Goal: Use online tool/utility: Utilize a website feature to perform a specific function

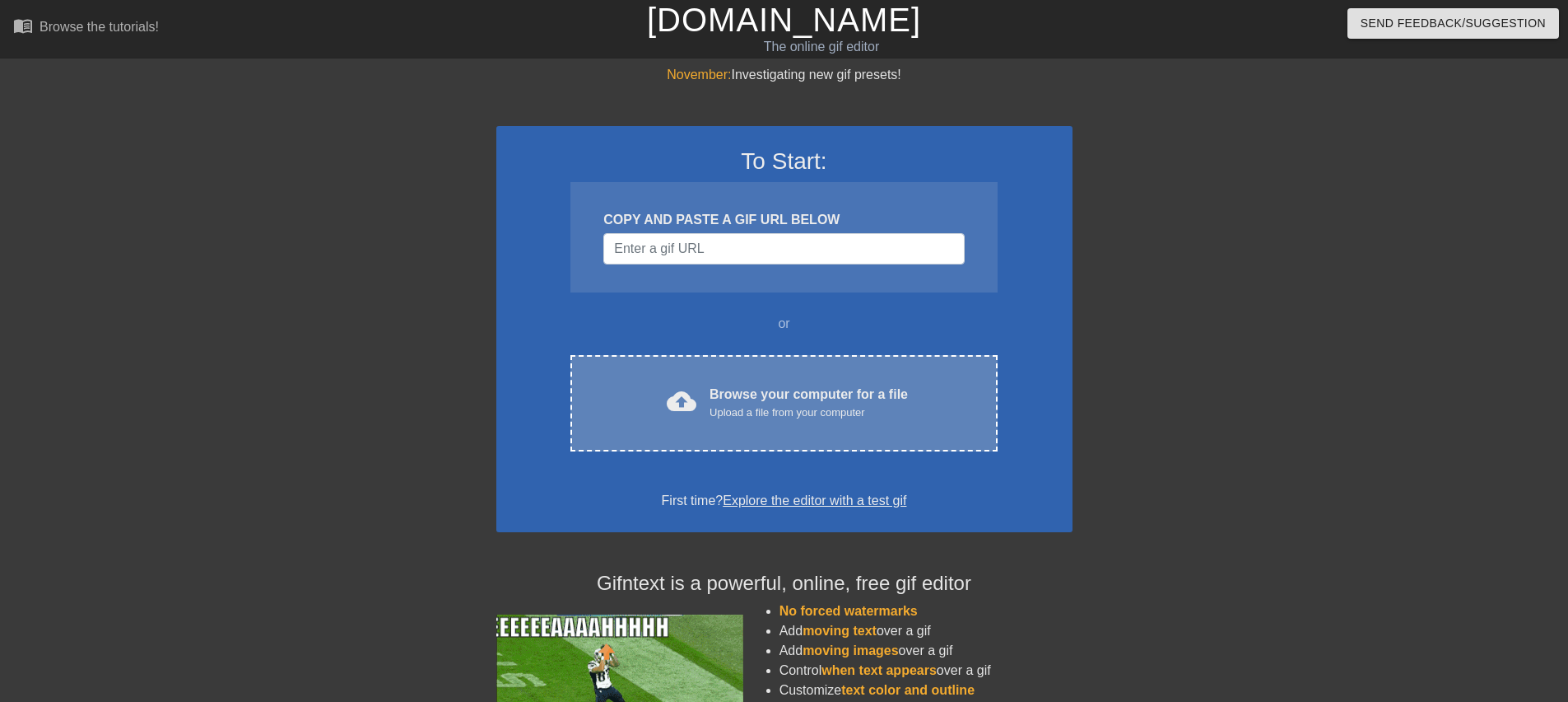
click at [777, 420] on div "Upload a file from your computer" at bounding box center [809, 412] width 199 height 16
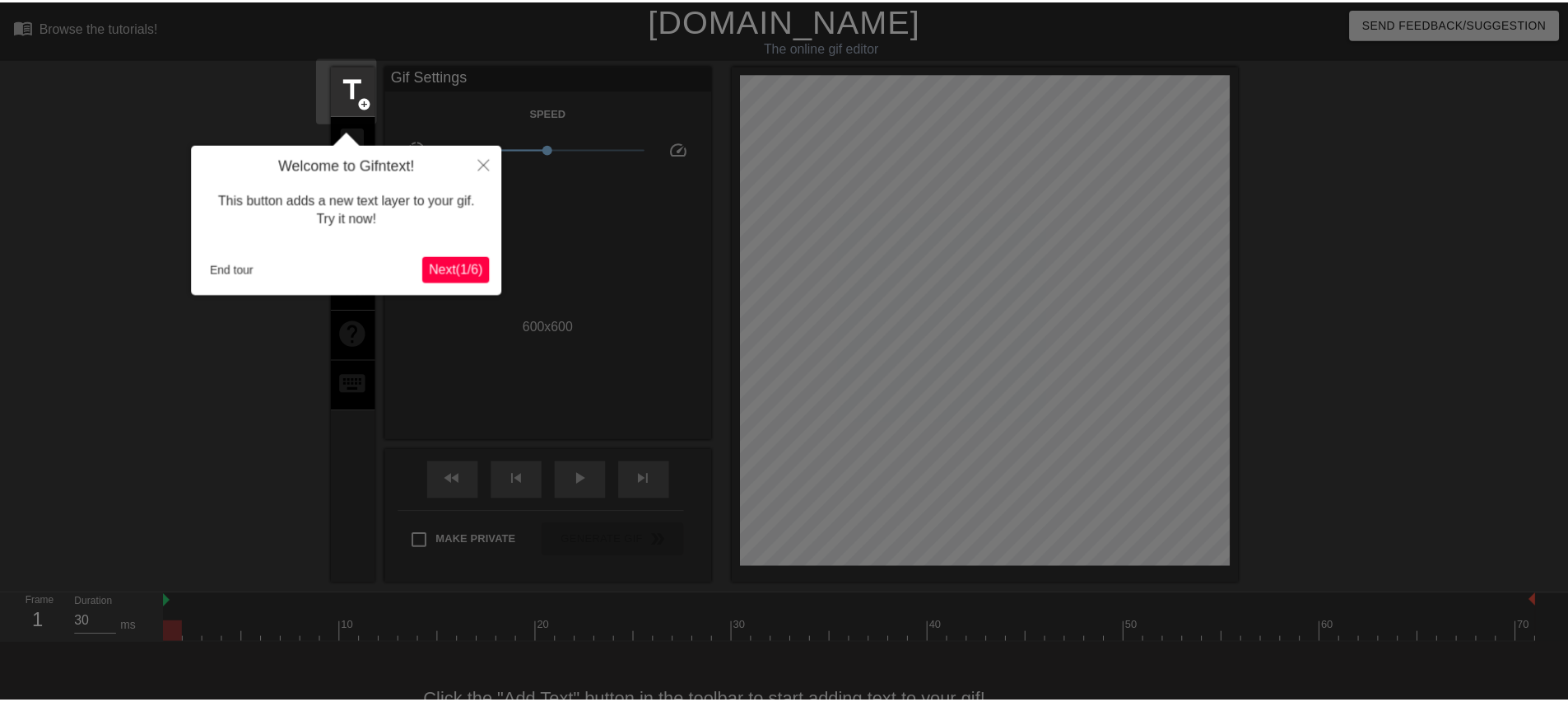
scroll to position [40, 0]
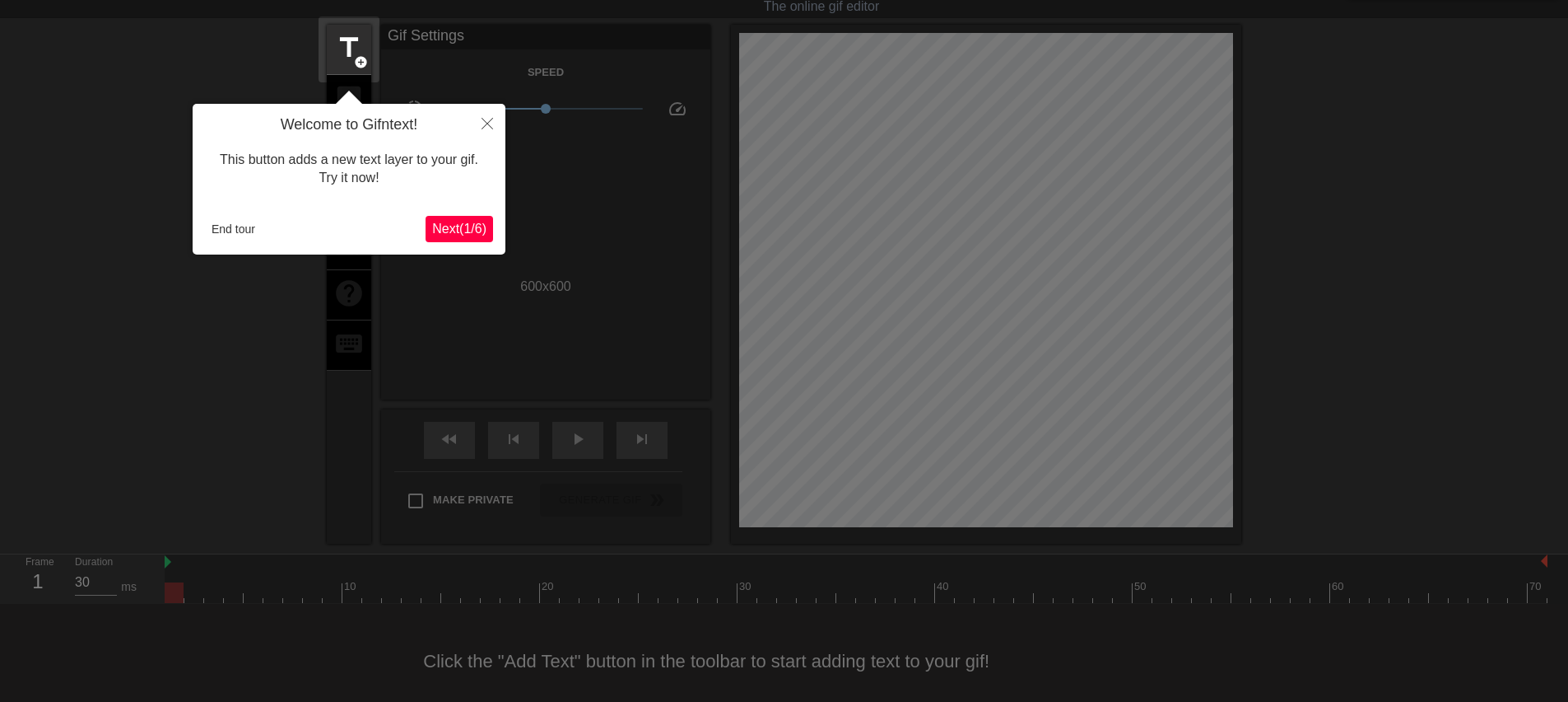
click at [447, 227] on span "Next ( 1 / 6 )" at bounding box center [459, 228] width 54 height 14
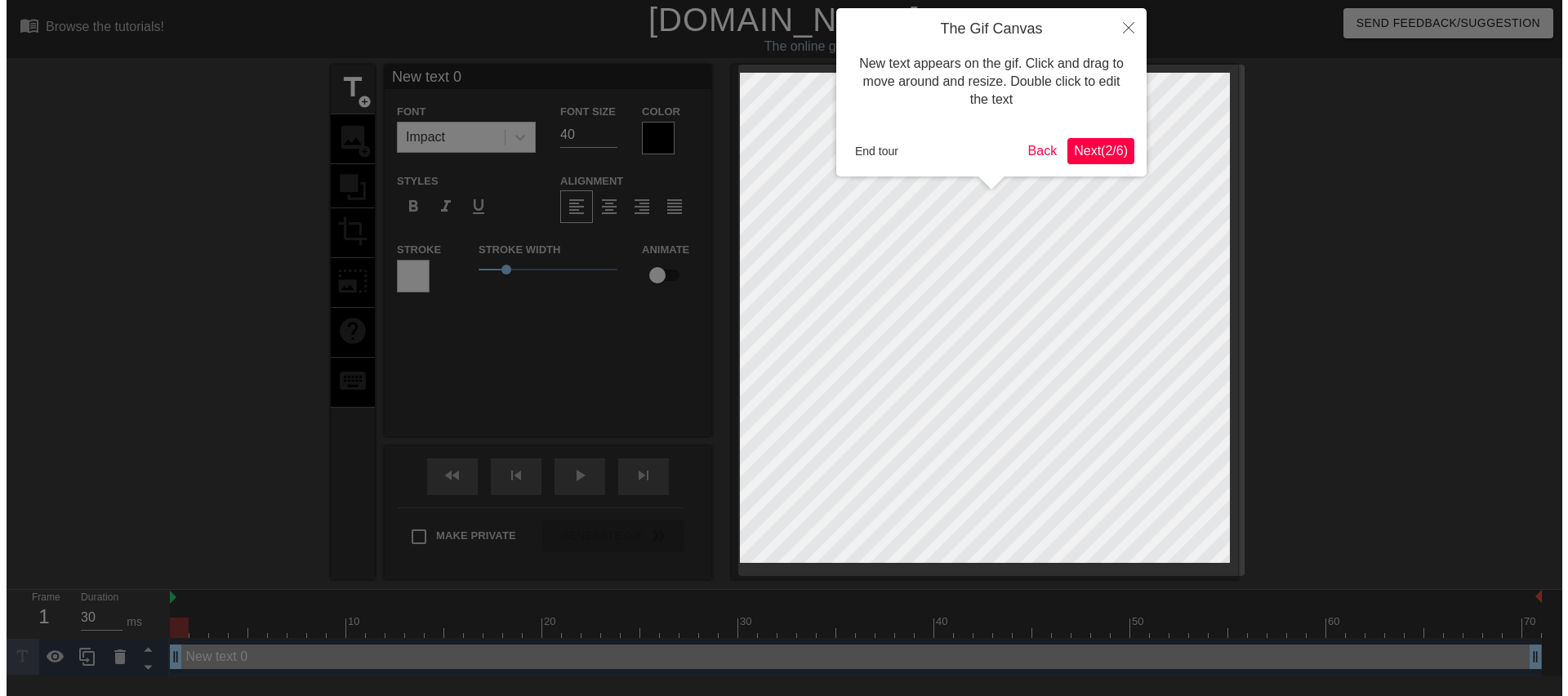
scroll to position [0, 0]
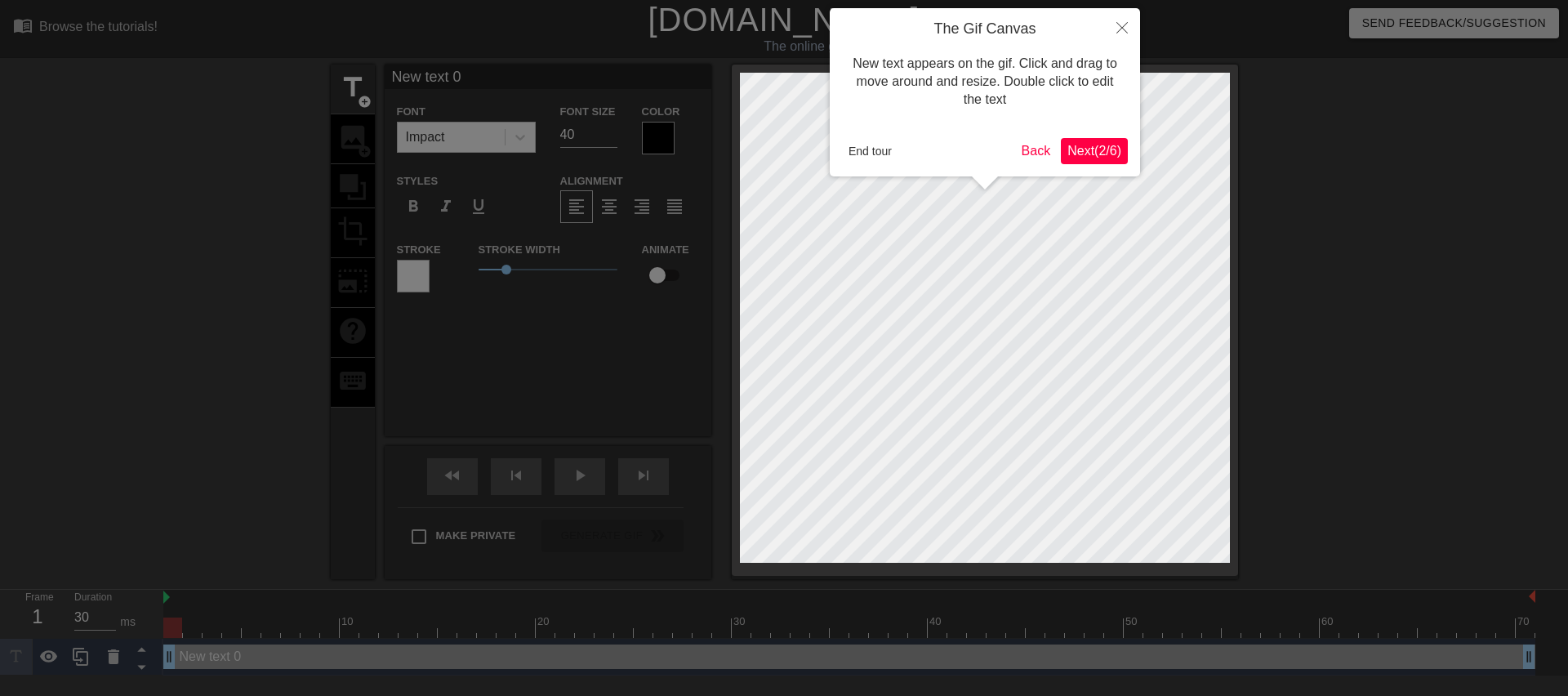
click at [1107, 145] on span "Next ( 2 / 6 )" at bounding box center [1094, 151] width 54 height 14
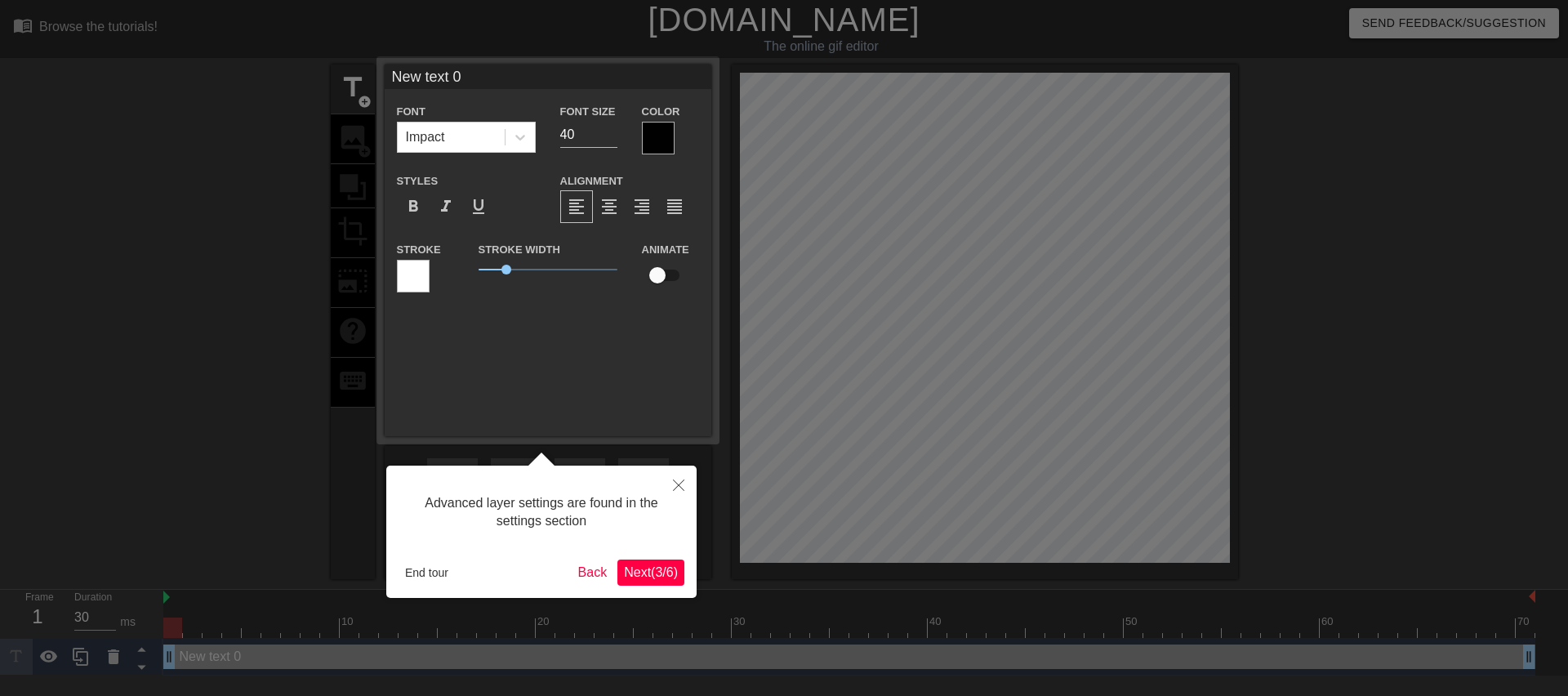
click at [635, 579] on span "Next ( 3 / 6 )" at bounding box center [651, 572] width 54 height 14
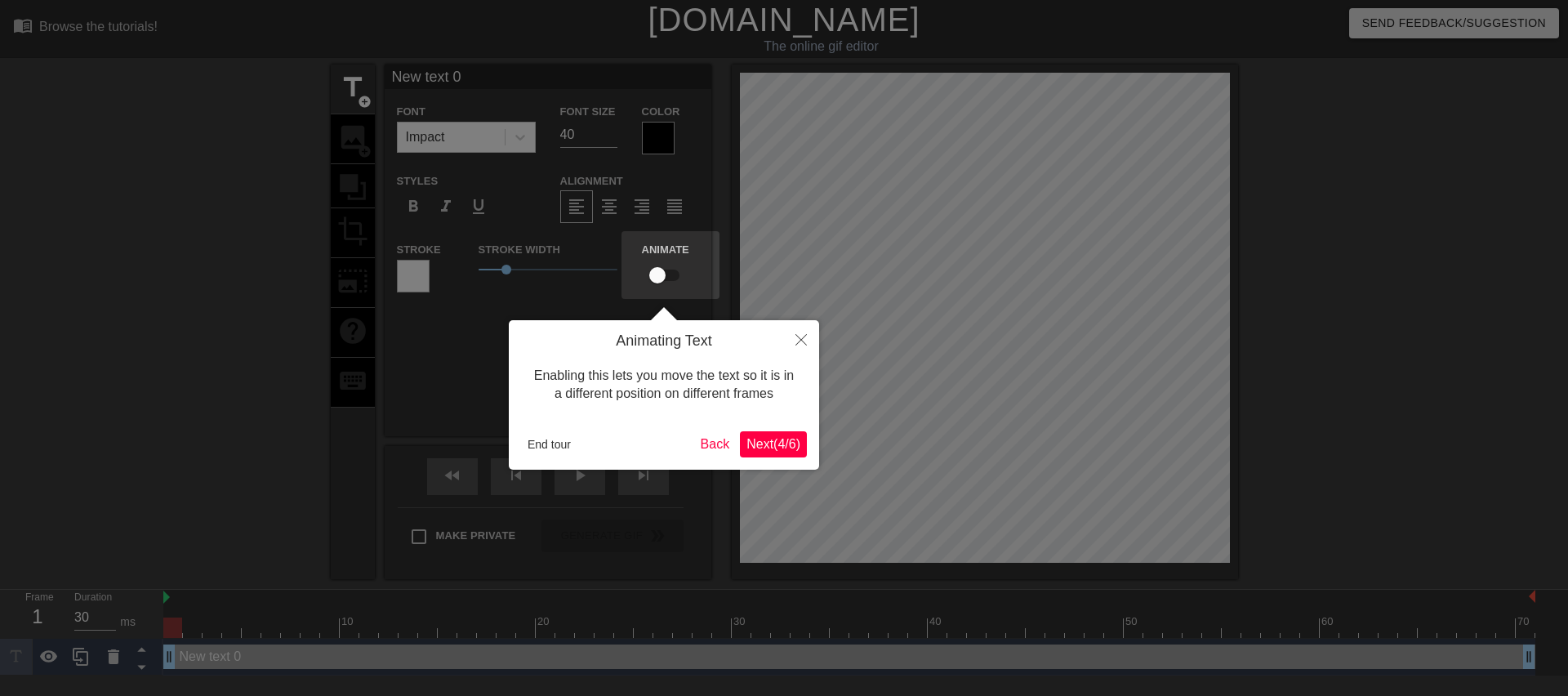
click at [746, 442] on span "Next ( 4 / 6 )" at bounding box center [773, 444] width 54 height 14
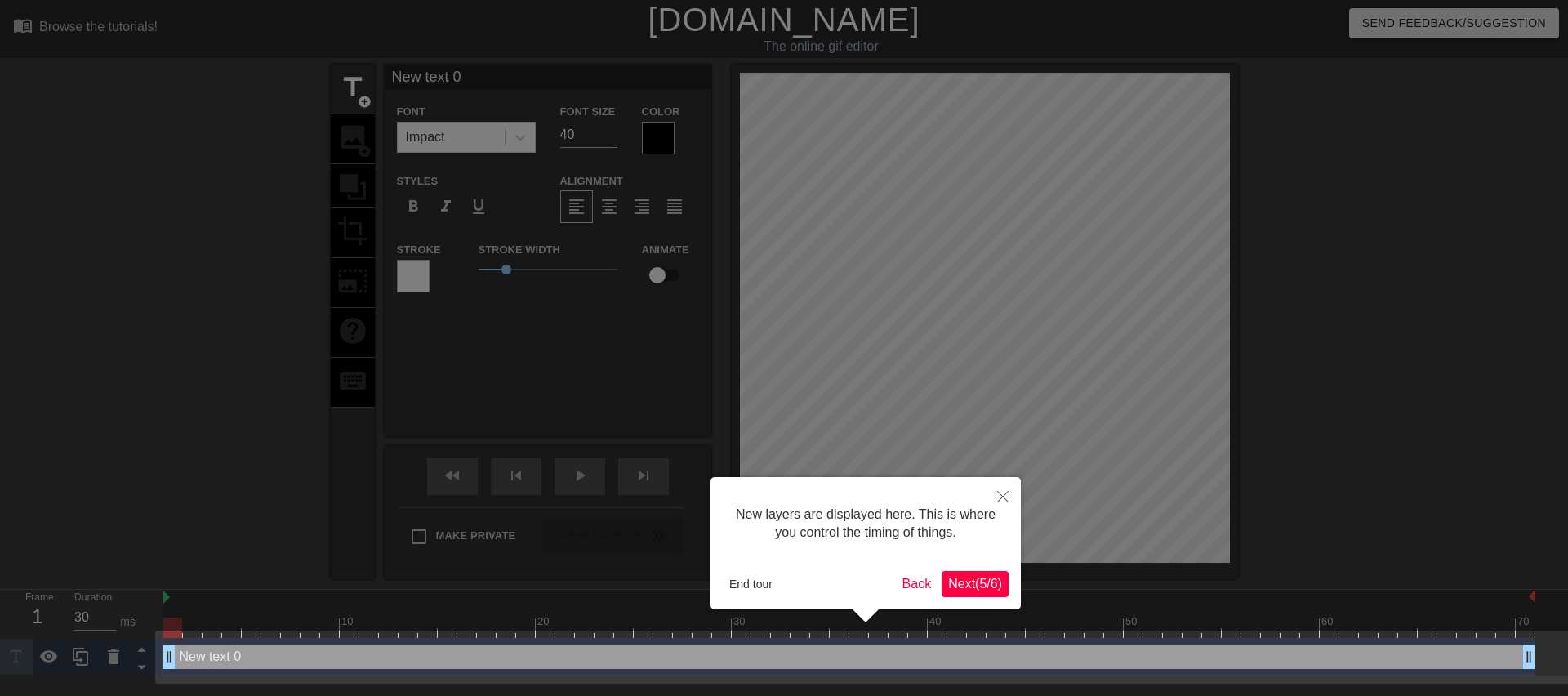
click at [976, 571] on button "Next ( 5 / 6 )" at bounding box center [975, 585] width 67 height 27
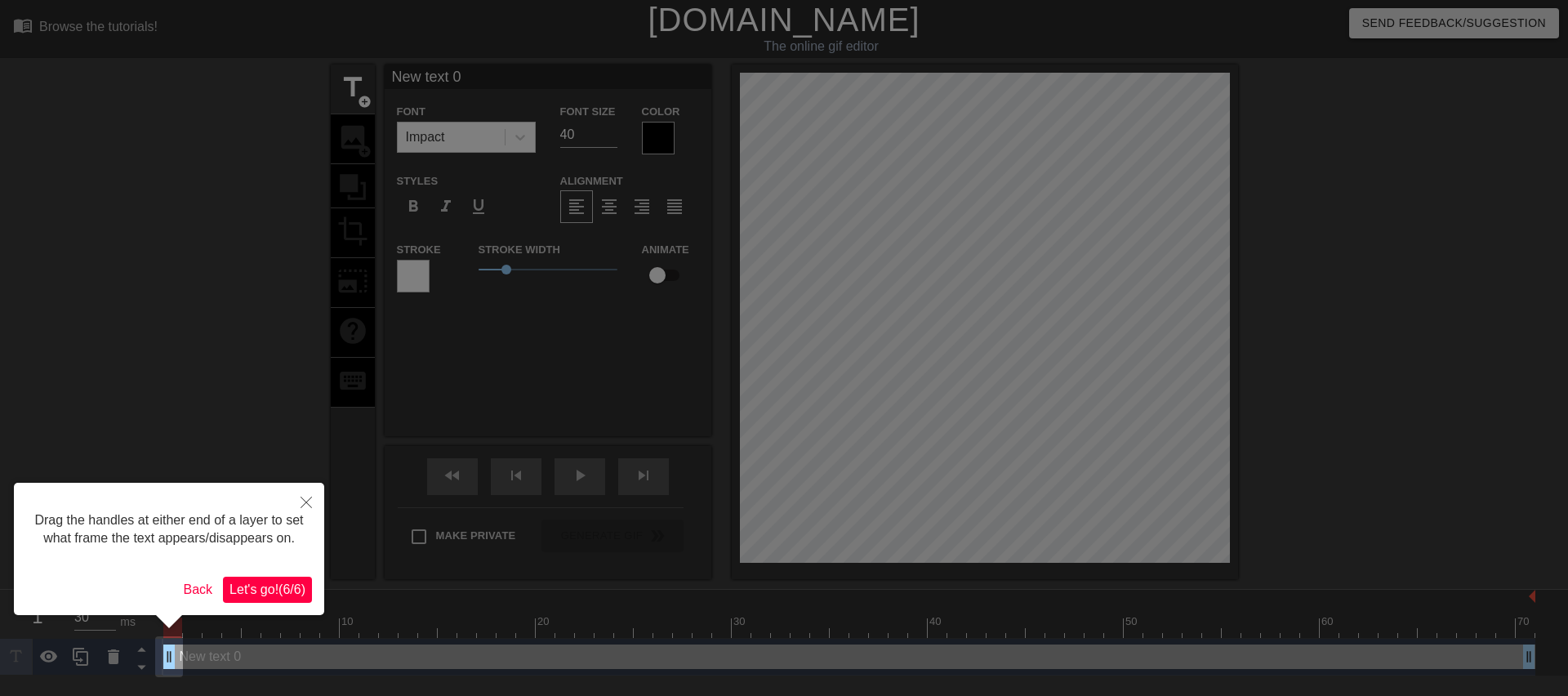
drag, startPoint x: 286, startPoint y: 587, endPoint x: 407, endPoint y: 616, distance: 124.4
click at [287, 587] on span "Let's go! ( 6 / 6 )" at bounding box center [268, 589] width 76 height 14
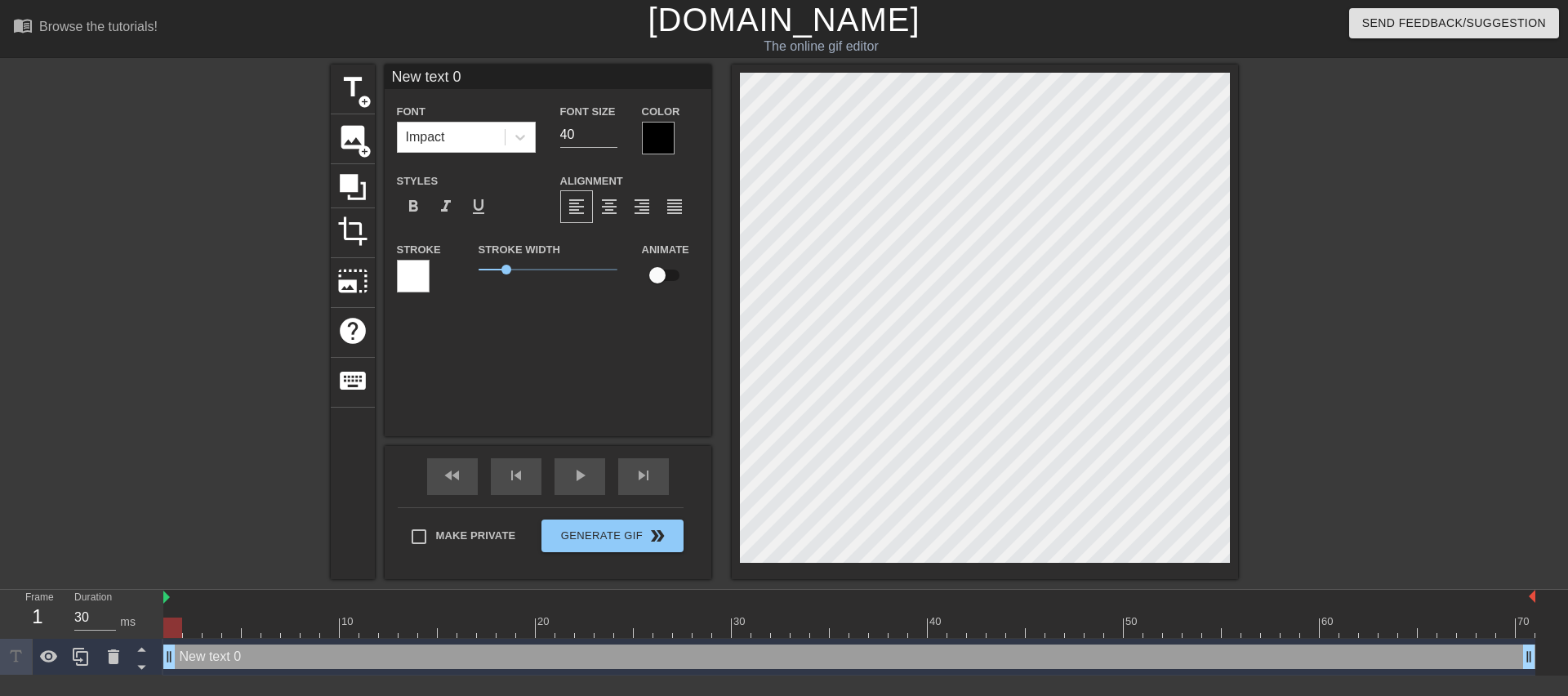
scroll to position [3, 4]
type input "M"
type textarea "M"
type input "MG"
type textarea "MG"
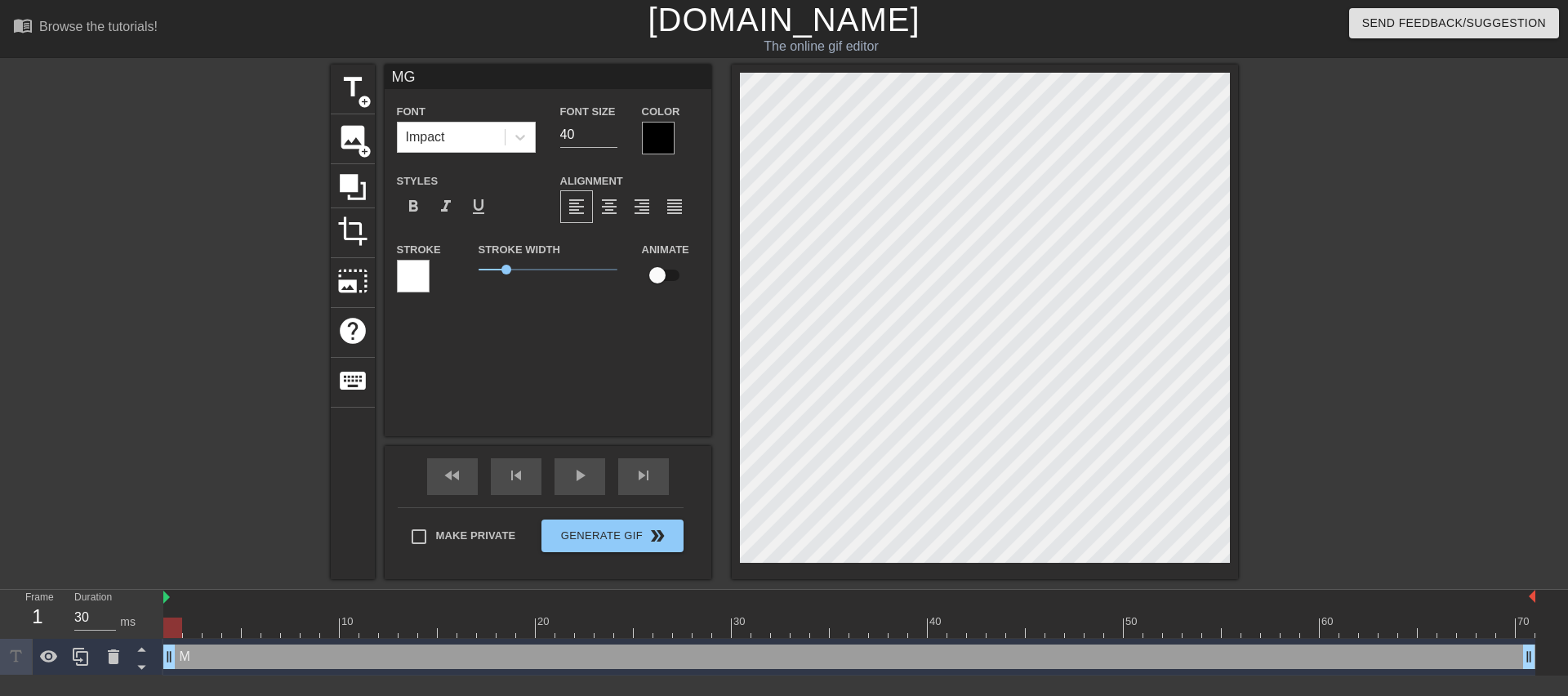
type input "MGM"
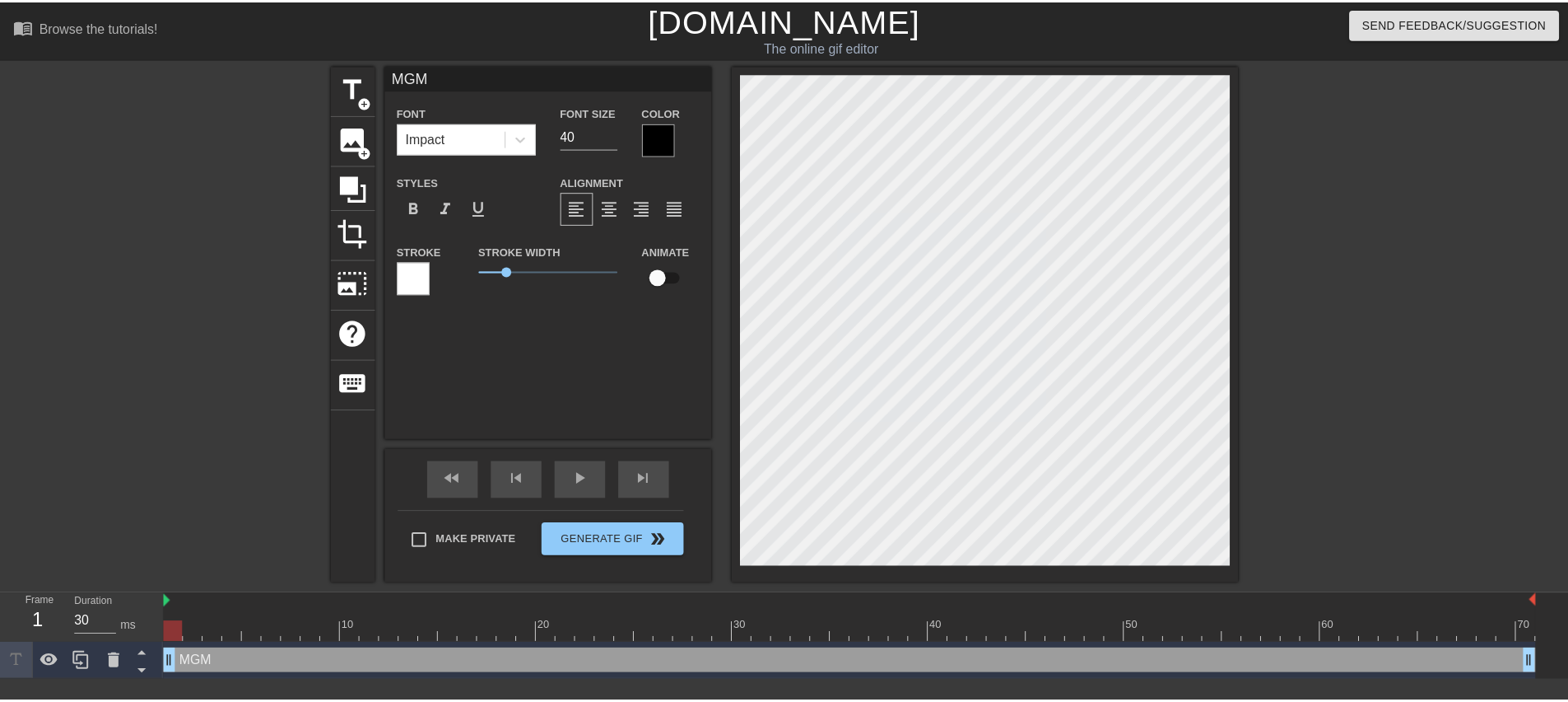
scroll to position [3, 3]
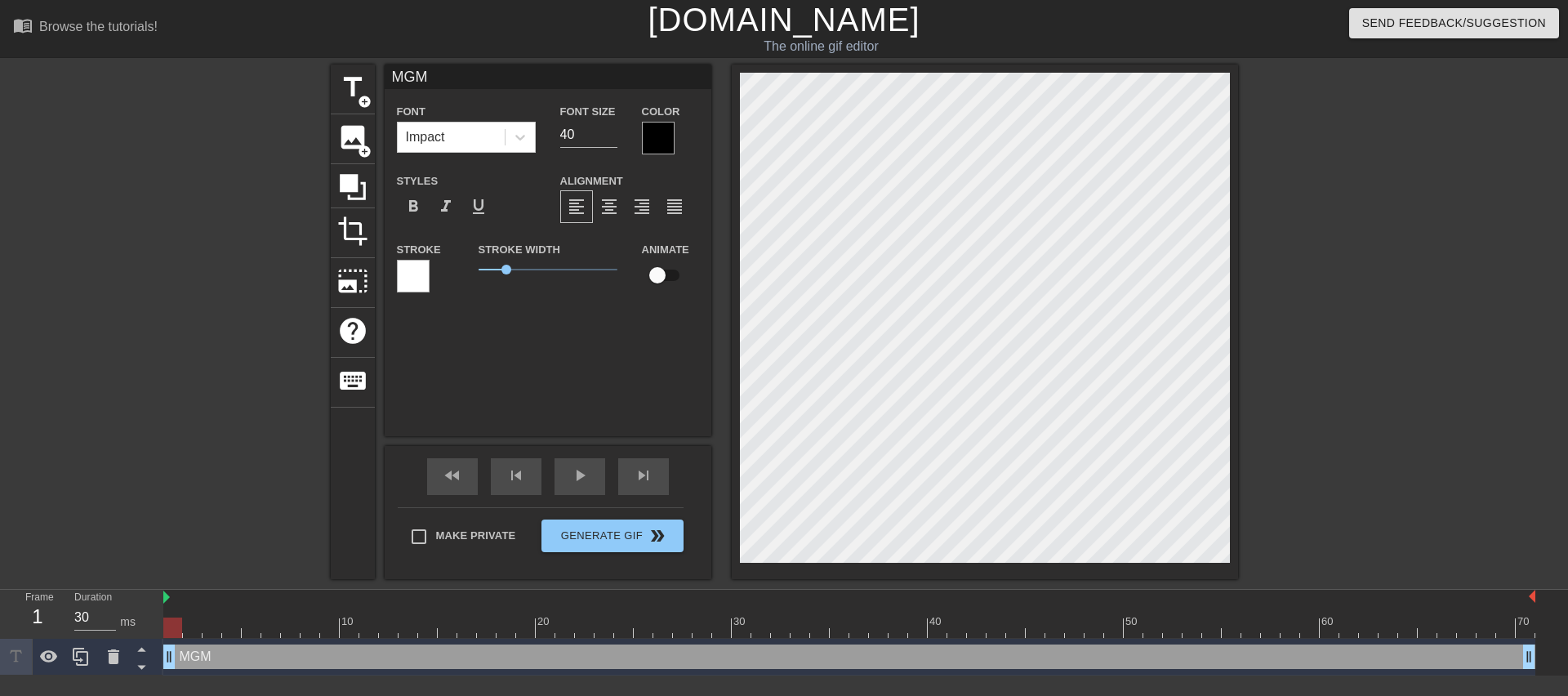
type textarea "MGM"
click at [364, 153] on span "add_circle" at bounding box center [365, 151] width 14 height 14
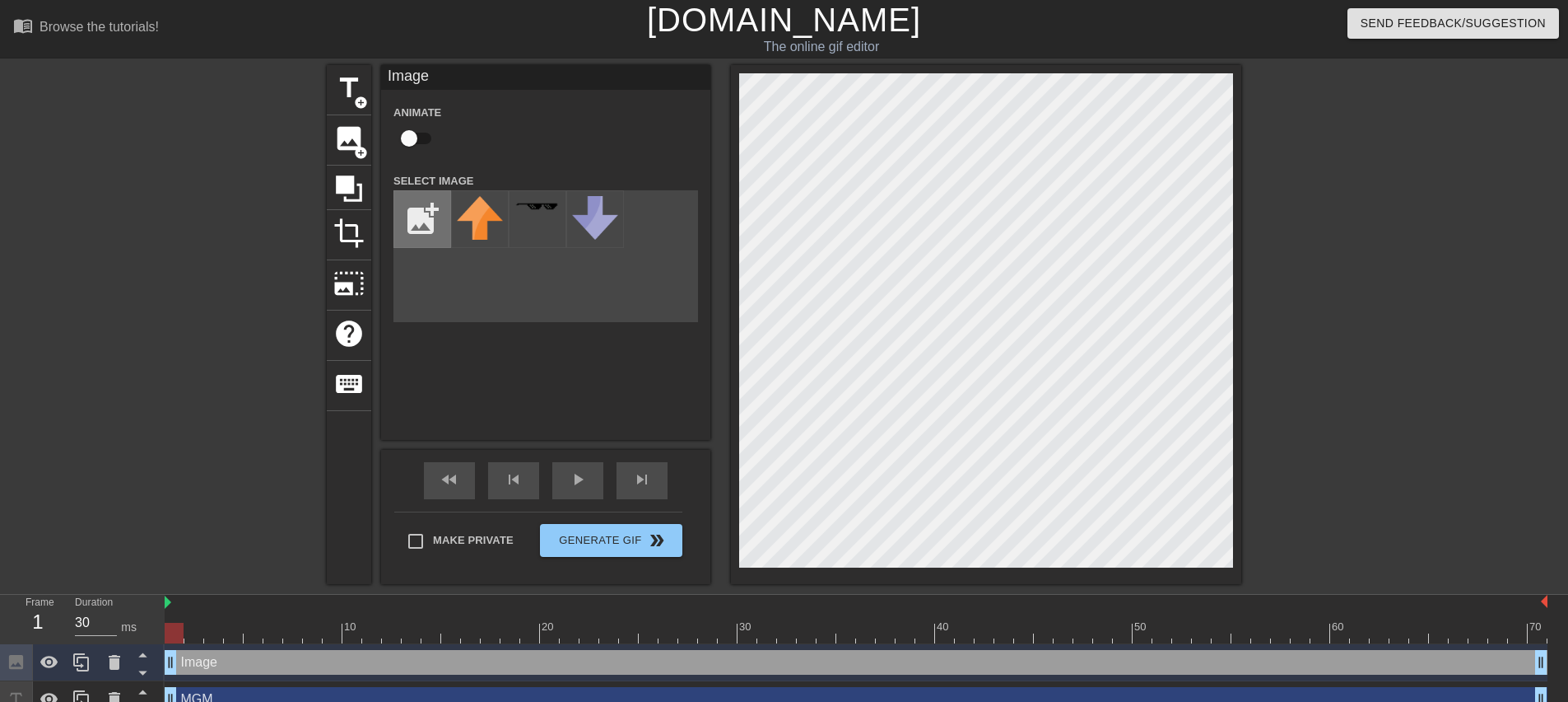
click at [407, 221] on input "file" at bounding box center [422, 219] width 56 height 56
type input "C:\fakepath\WUXQ2526.JPG"
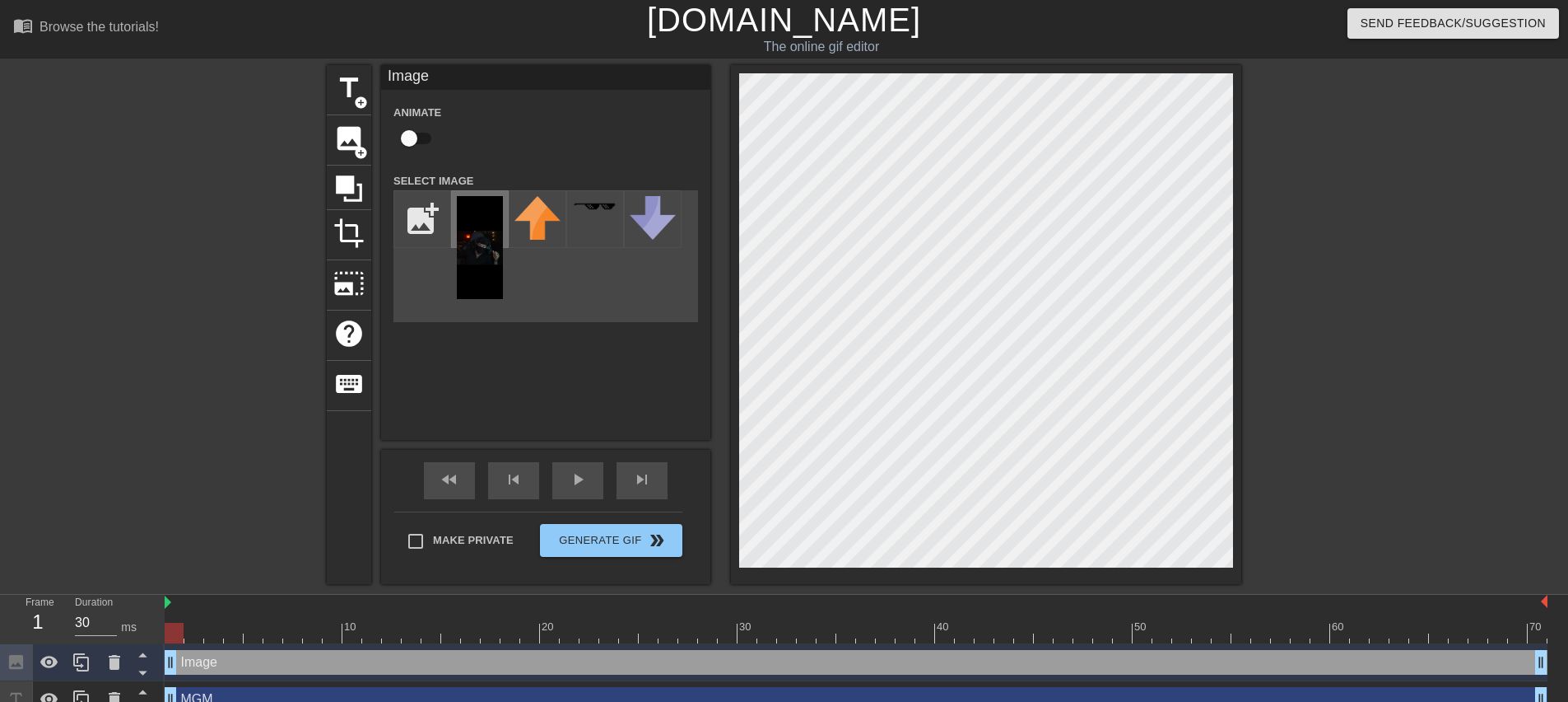
drag, startPoint x: 474, startPoint y: 260, endPoint x: 488, endPoint y: 259, distance: 14.0
click at [475, 260] on img at bounding box center [480, 247] width 46 height 103
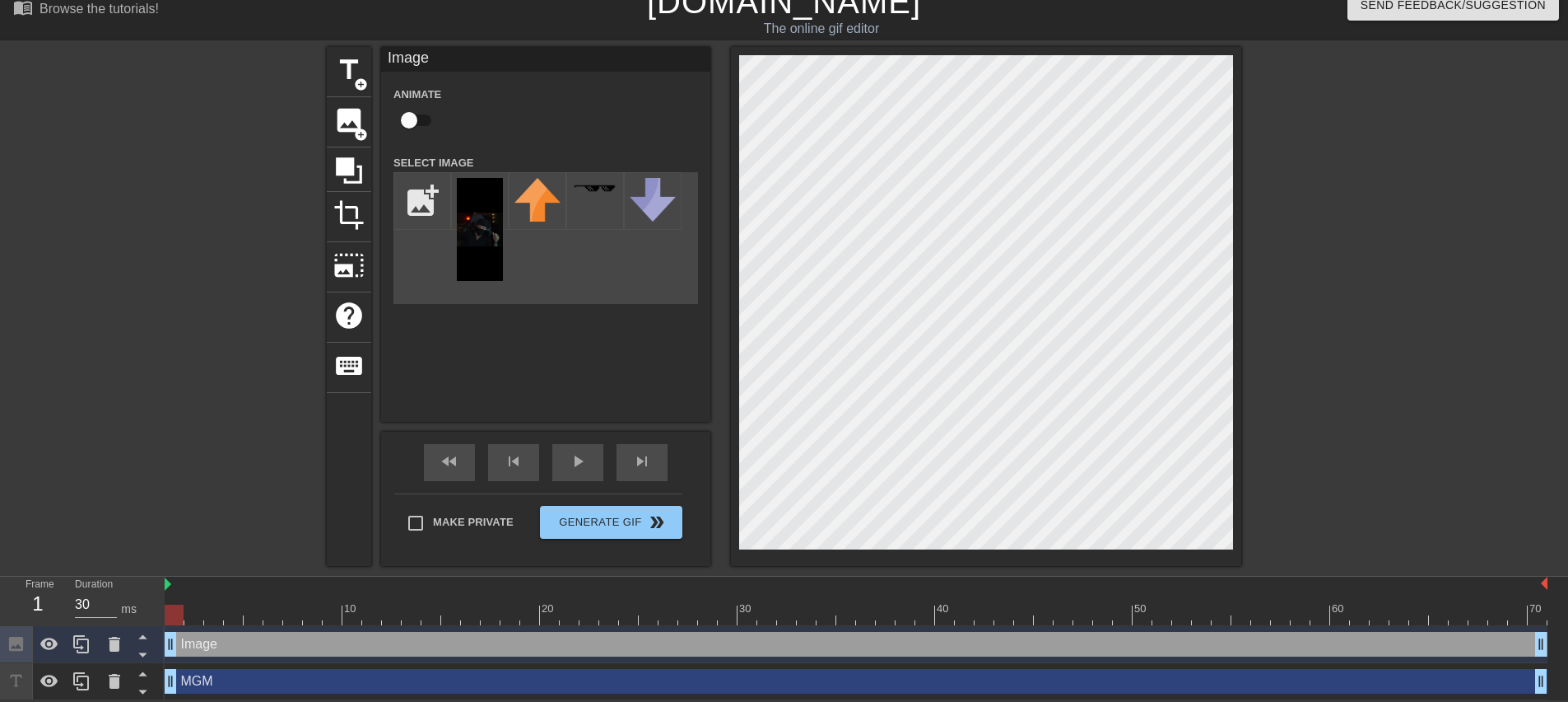
scroll to position [0, 0]
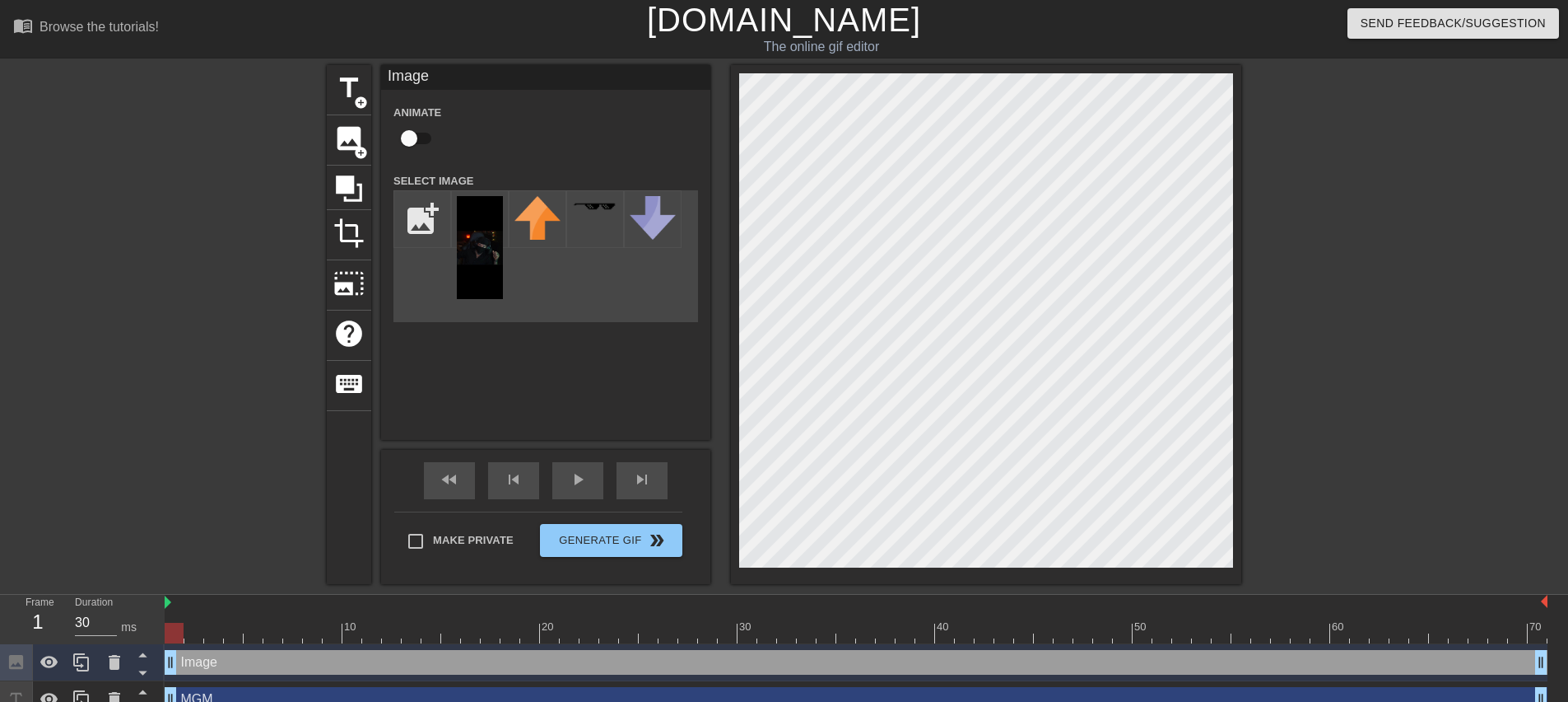
drag, startPoint x: 727, startPoint y: 340, endPoint x: 1244, endPoint y: 341, distance: 517.0
click at [1319, 345] on div at bounding box center [1384, 312] width 247 height 494
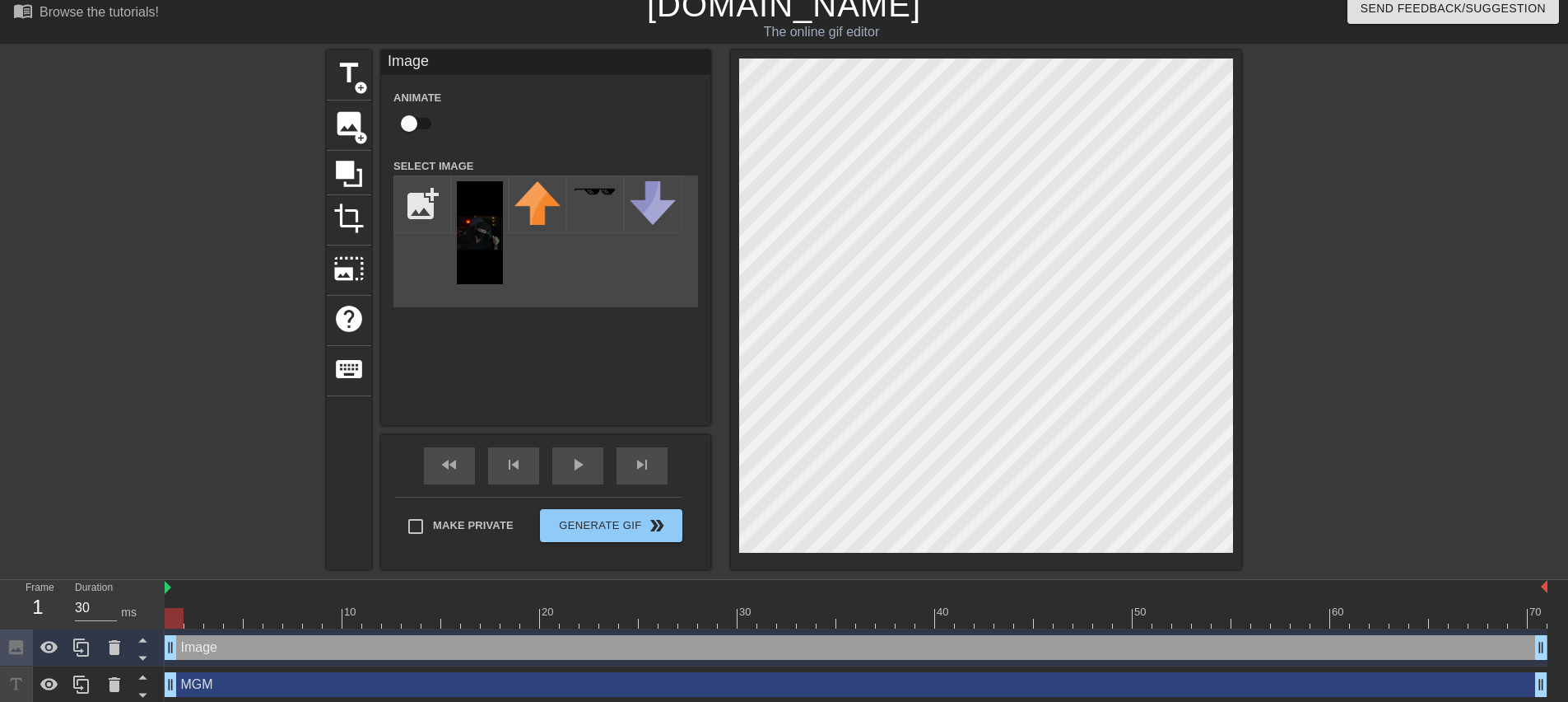
scroll to position [20, 0]
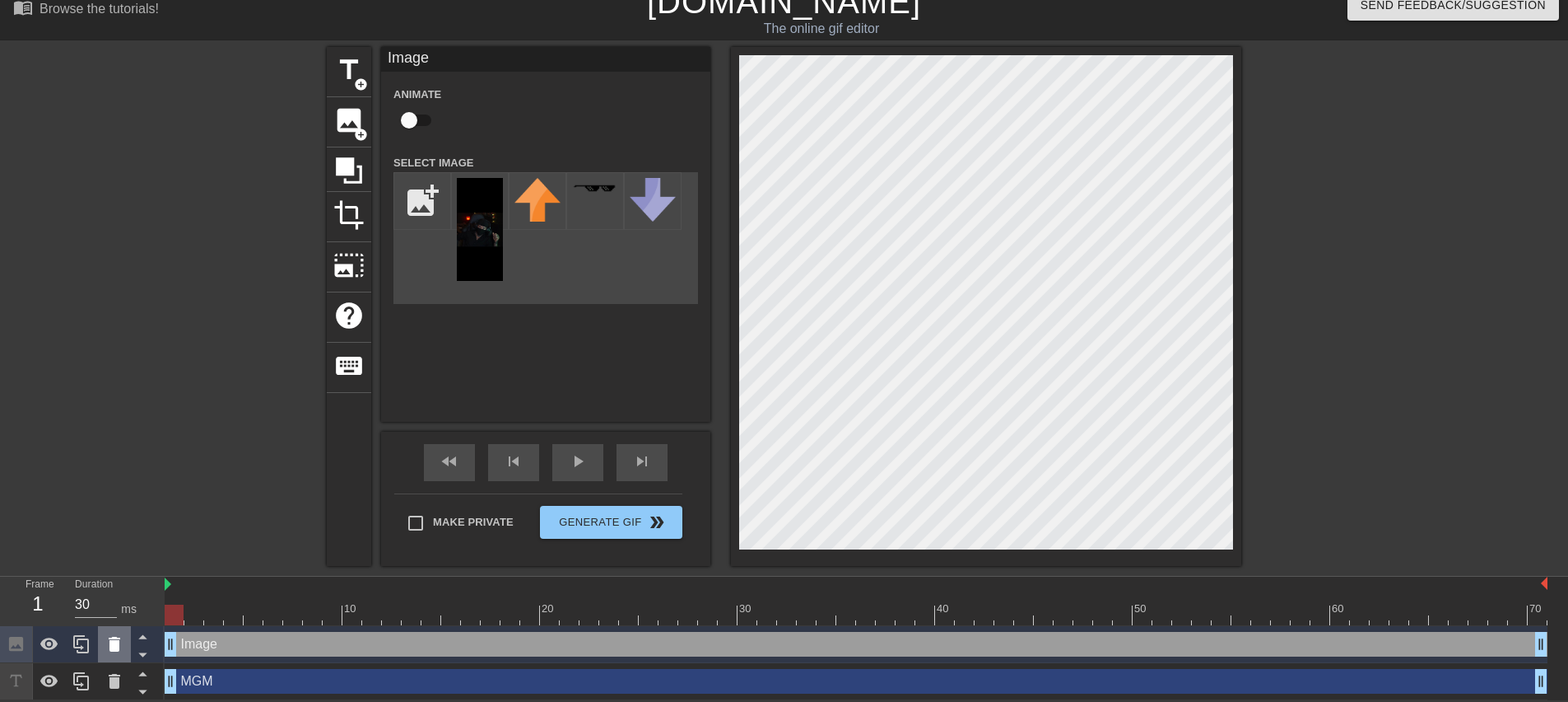
click at [121, 649] on icon at bounding box center [114, 644] width 20 height 20
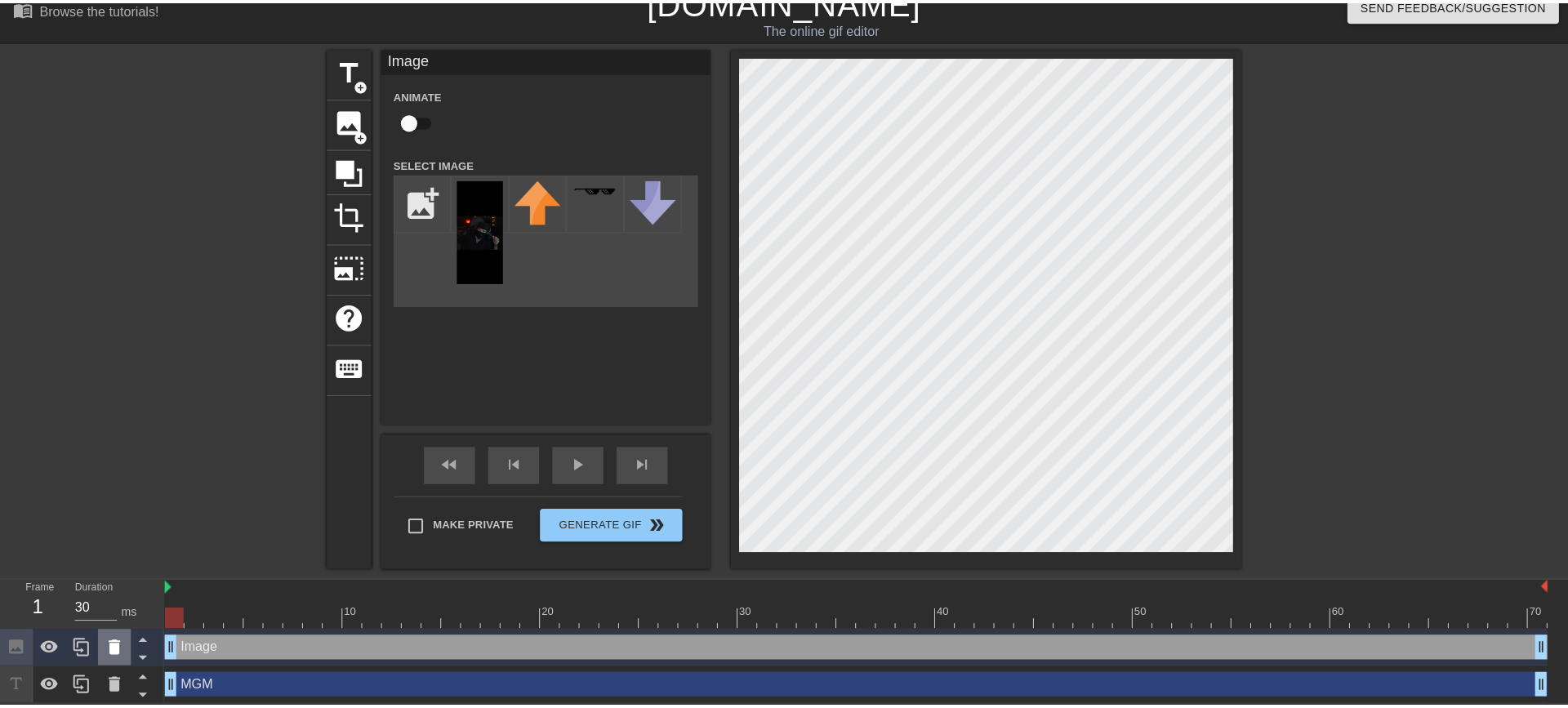
scroll to position [7, 0]
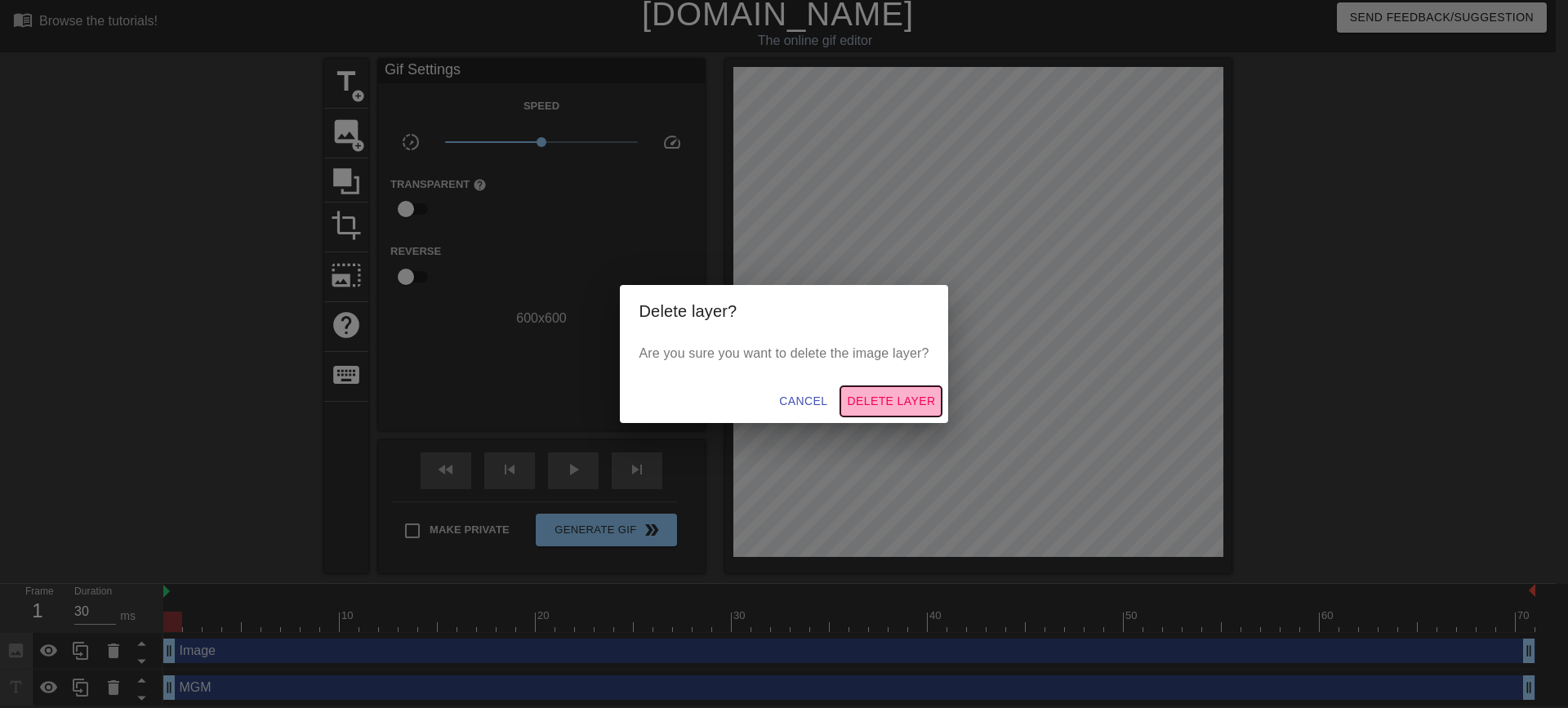
click at [884, 394] on span "Delete Layer" at bounding box center [891, 400] width 88 height 20
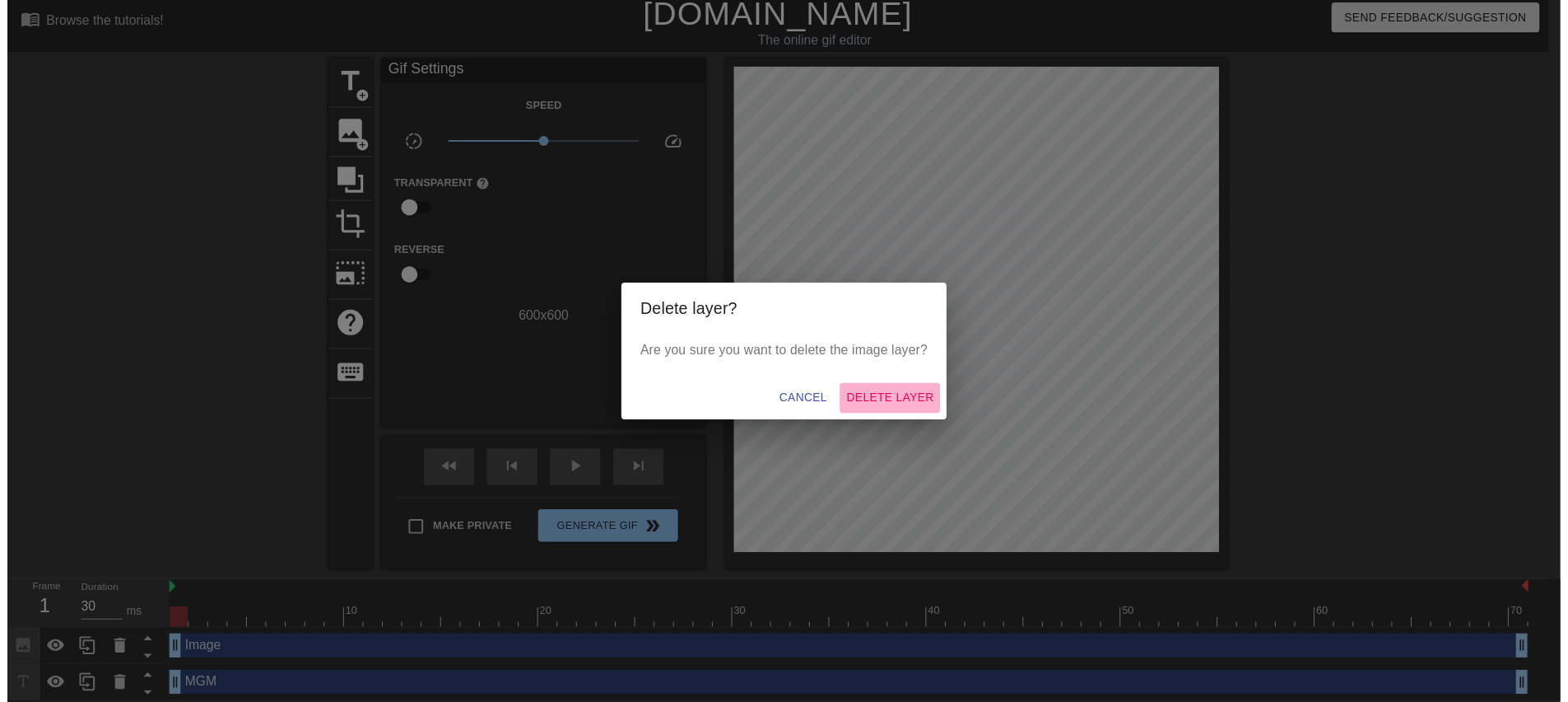
scroll to position [0, 0]
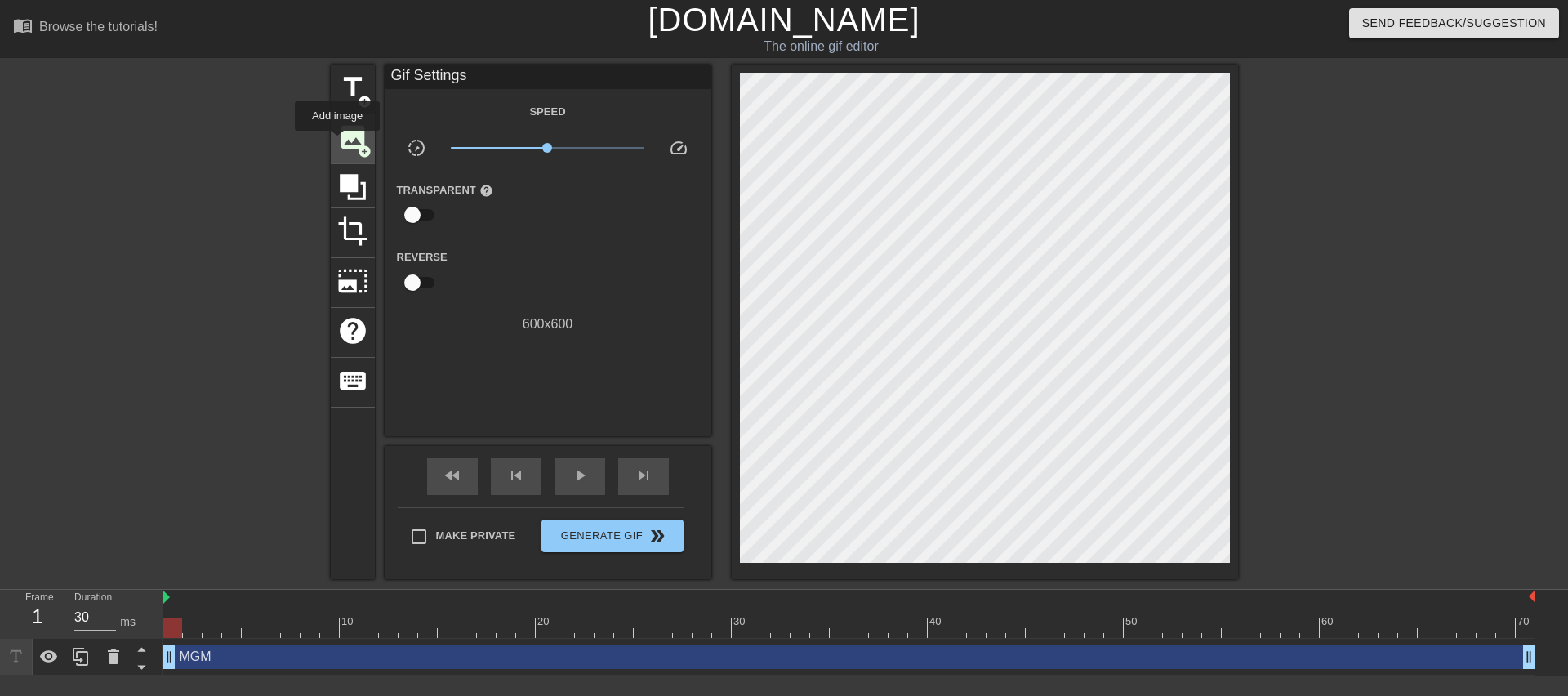
click at [341, 143] on span "image" at bounding box center [352, 137] width 31 height 31
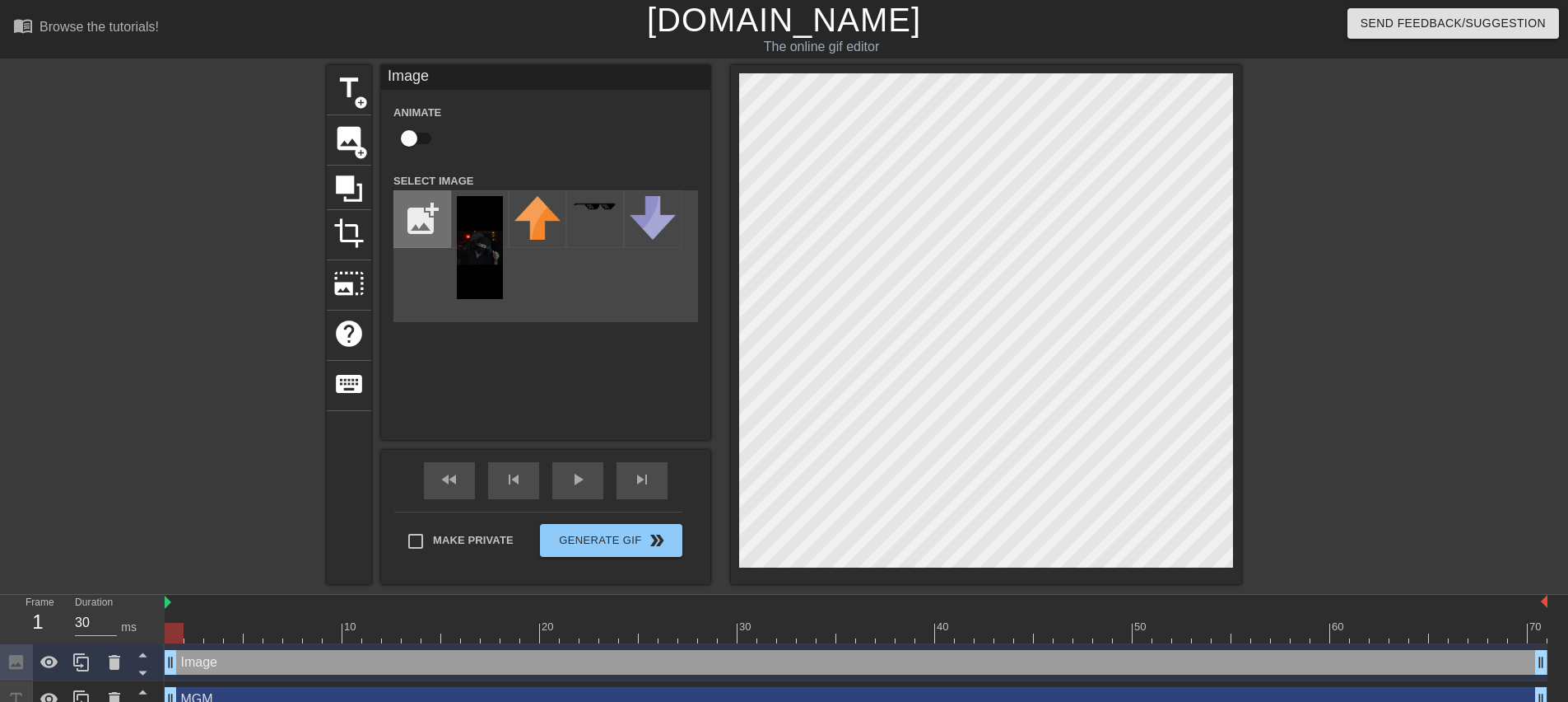
click at [436, 230] on input "file" at bounding box center [422, 219] width 56 height 56
type input "C:\fakepath\GRHT7353.JPG"
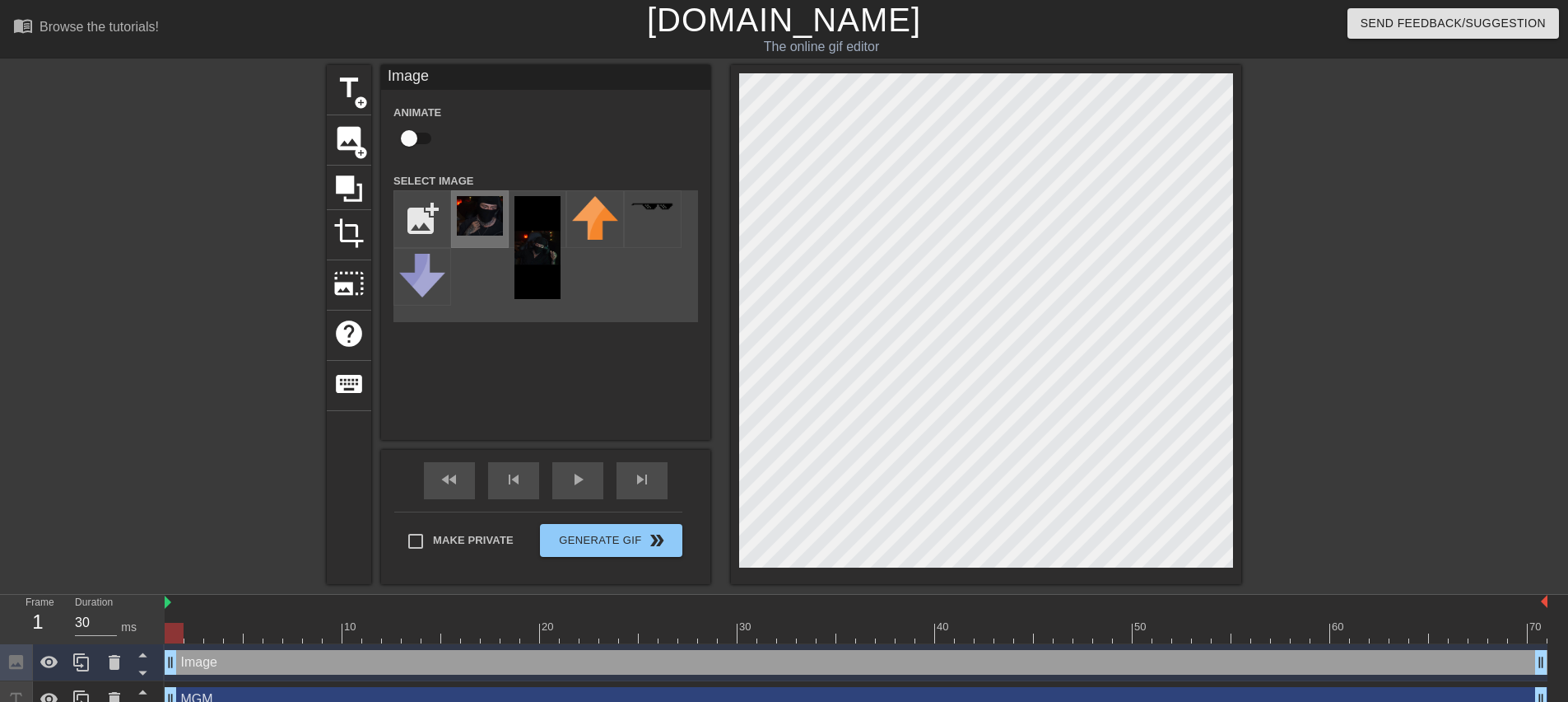
click at [458, 218] on img at bounding box center [480, 216] width 46 height 39
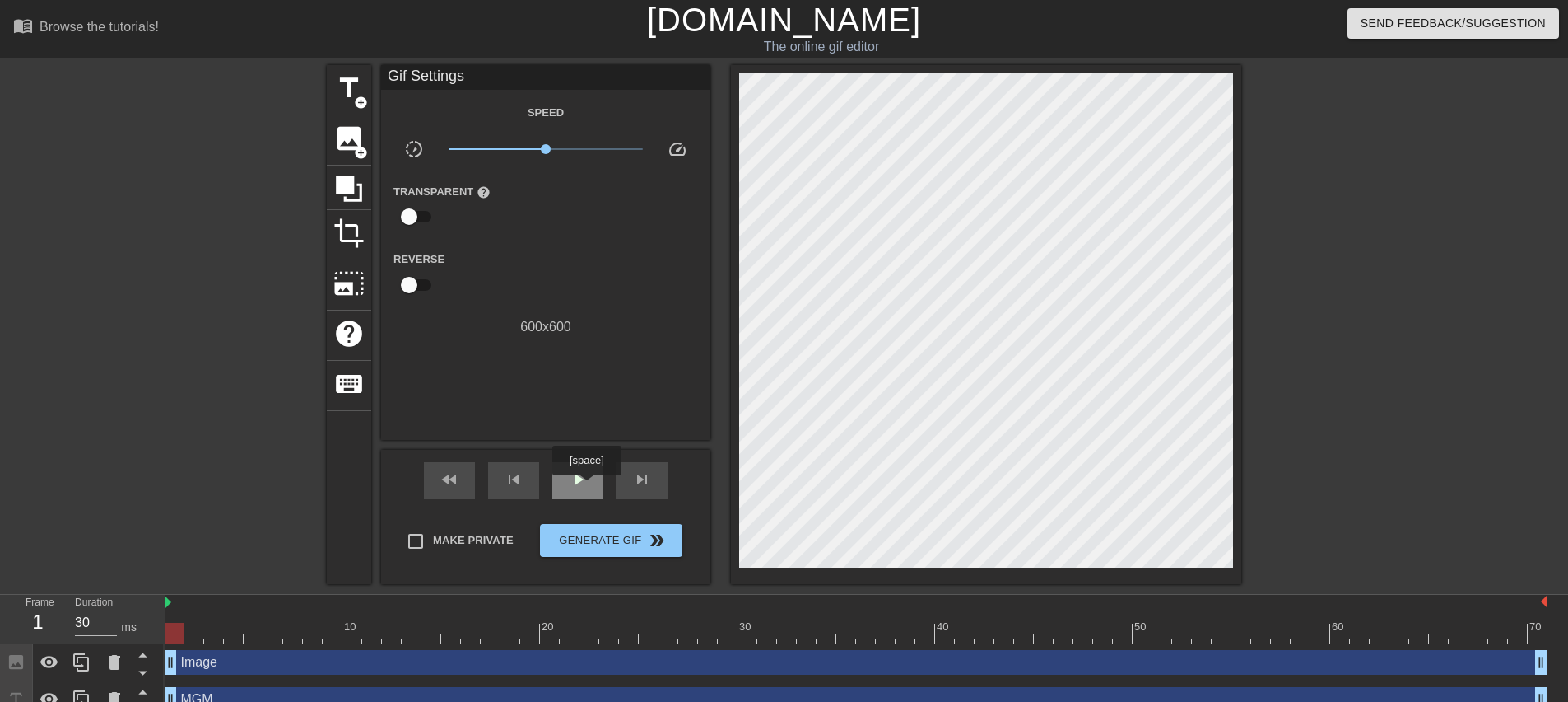
click at [587, 487] on span "play_arrow" at bounding box center [578, 479] width 20 height 20
click at [587, 486] on span "pause" at bounding box center [578, 479] width 20 height 20
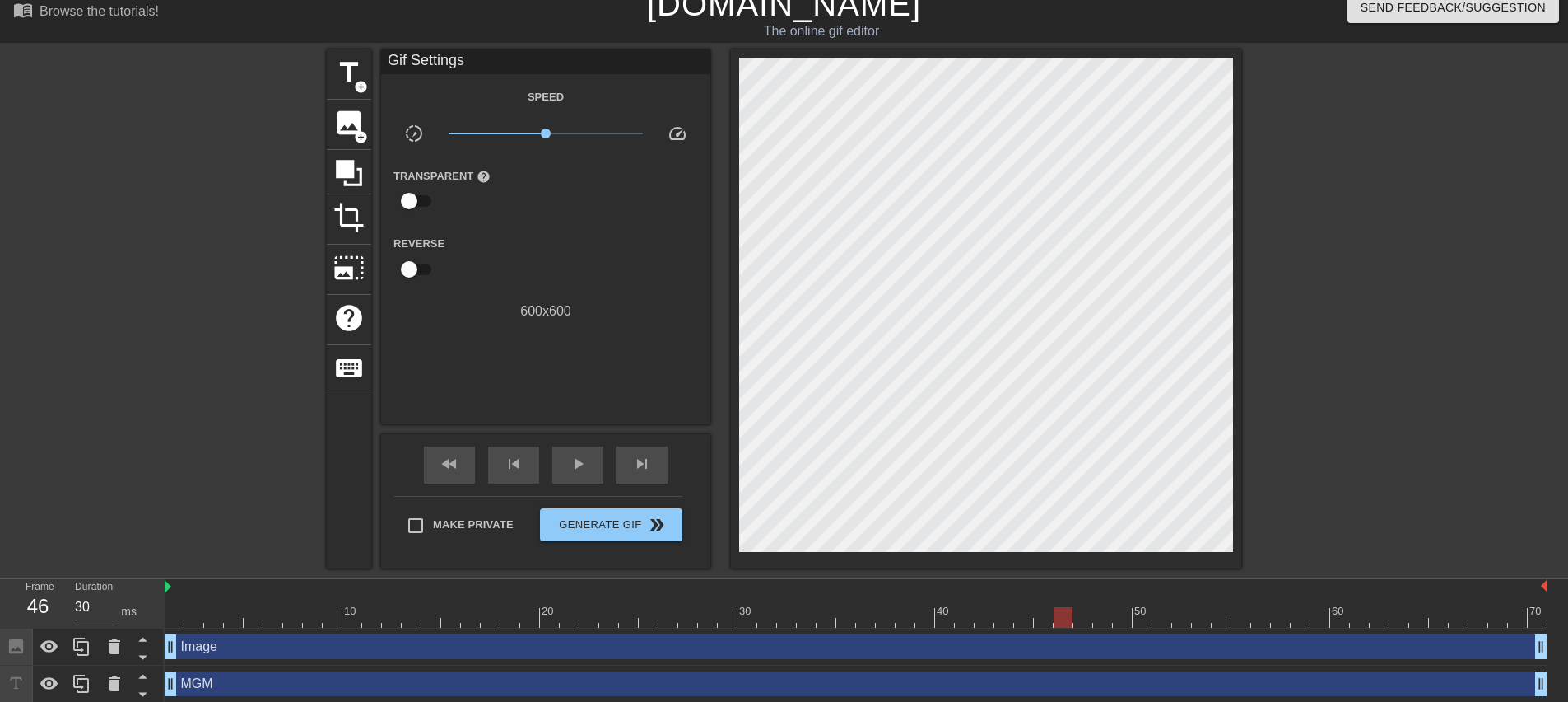
scroll to position [20, 0]
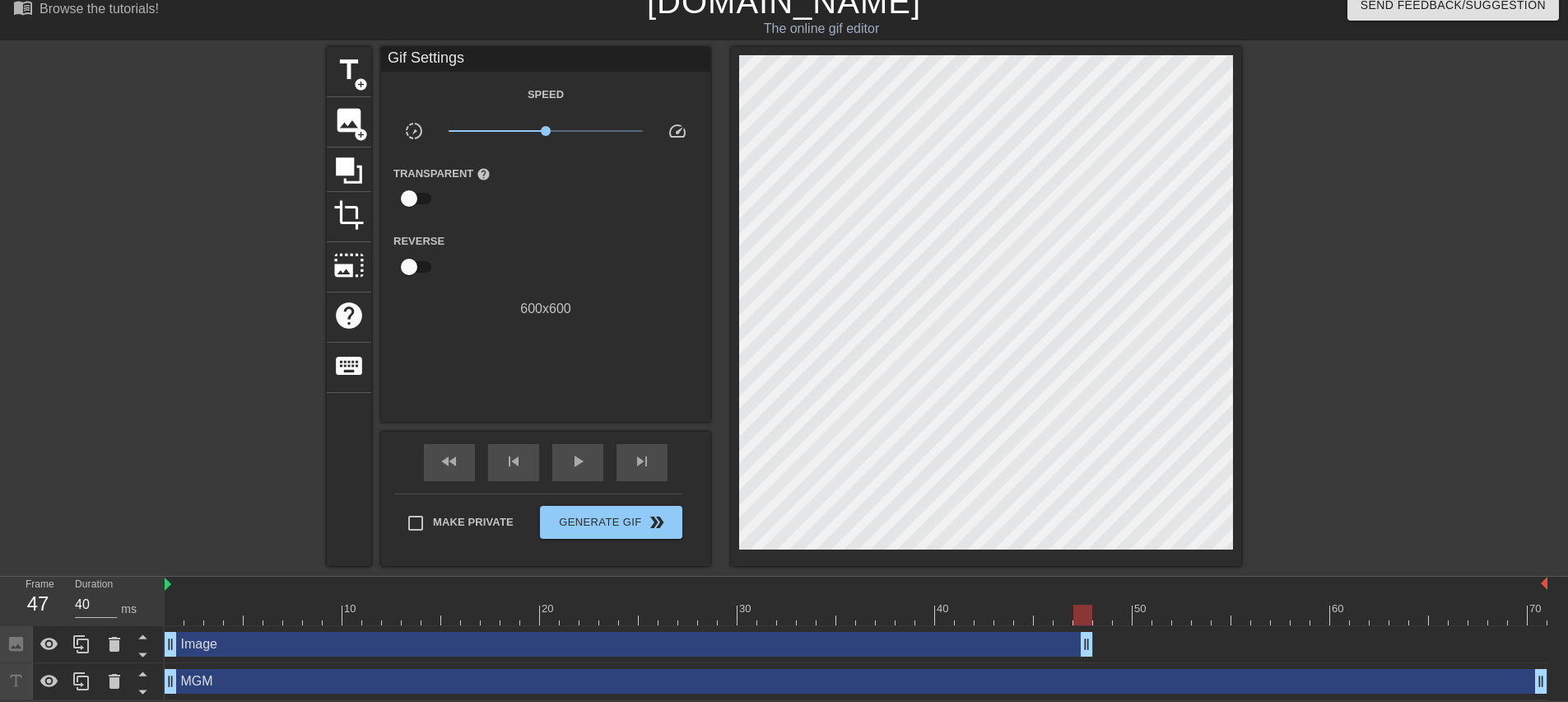
drag, startPoint x: 1537, startPoint y: 645, endPoint x: 1085, endPoint y: 648, distance: 452.0
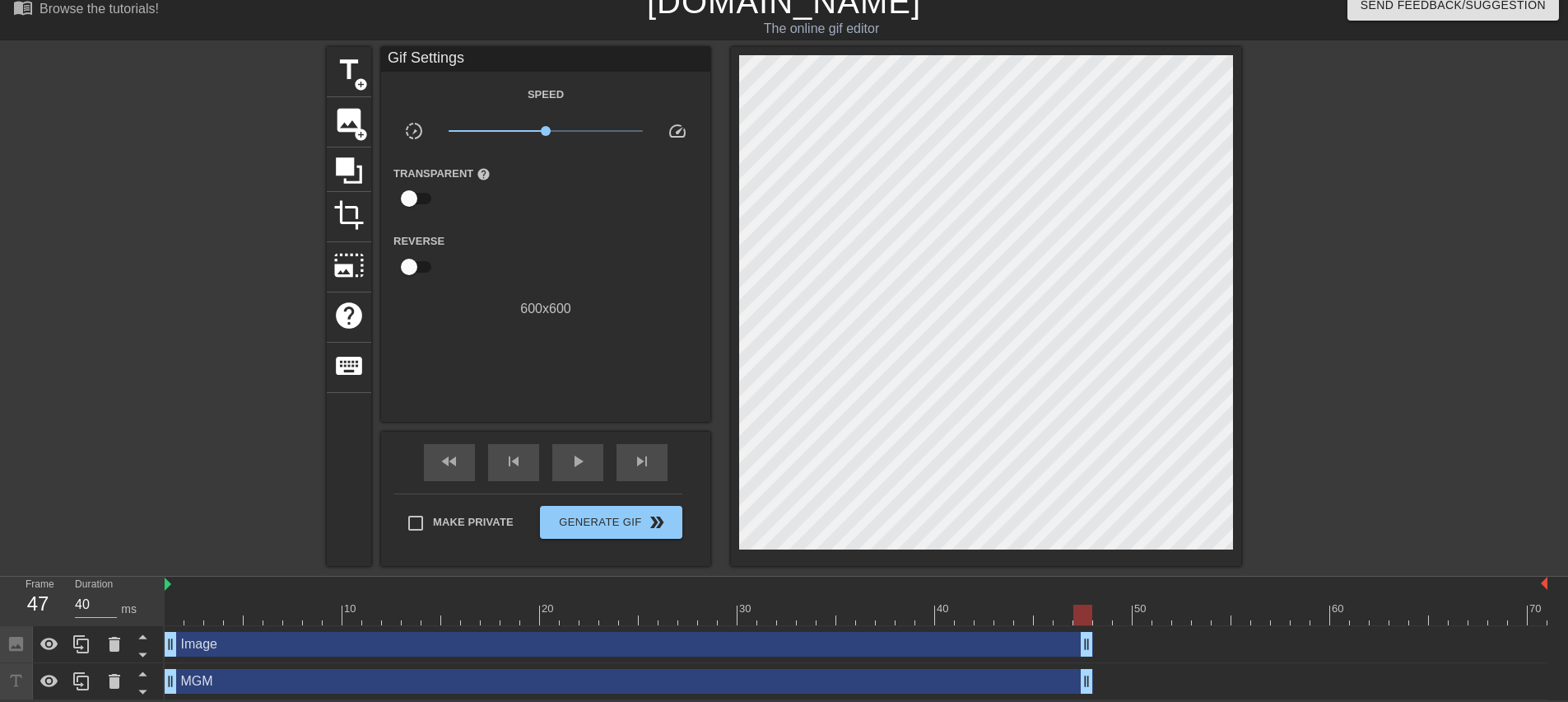
drag, startPoint x: 1542, startPoint y: 678, endPoint x: 1090, endPoint y: 659, distance: 452.4
click at [1090, 659] on div "Image drag_handle drag_handle MGM drag_handle drag_handle" at bounding box center [866, 663] width 1404 height 74
click at [591, 470] on div "play_arrow" at bounding box center [578, 463] width 51 height 37
drag, startPoint x: 1087, startPoint y: 643, endPoint x: 1038, endPoint y: 645, distance: 49.0
drag, startPoint x: 1086, startPoint y: 680, endPoint x: 1045, endPoint y: 678, distance: 41.0
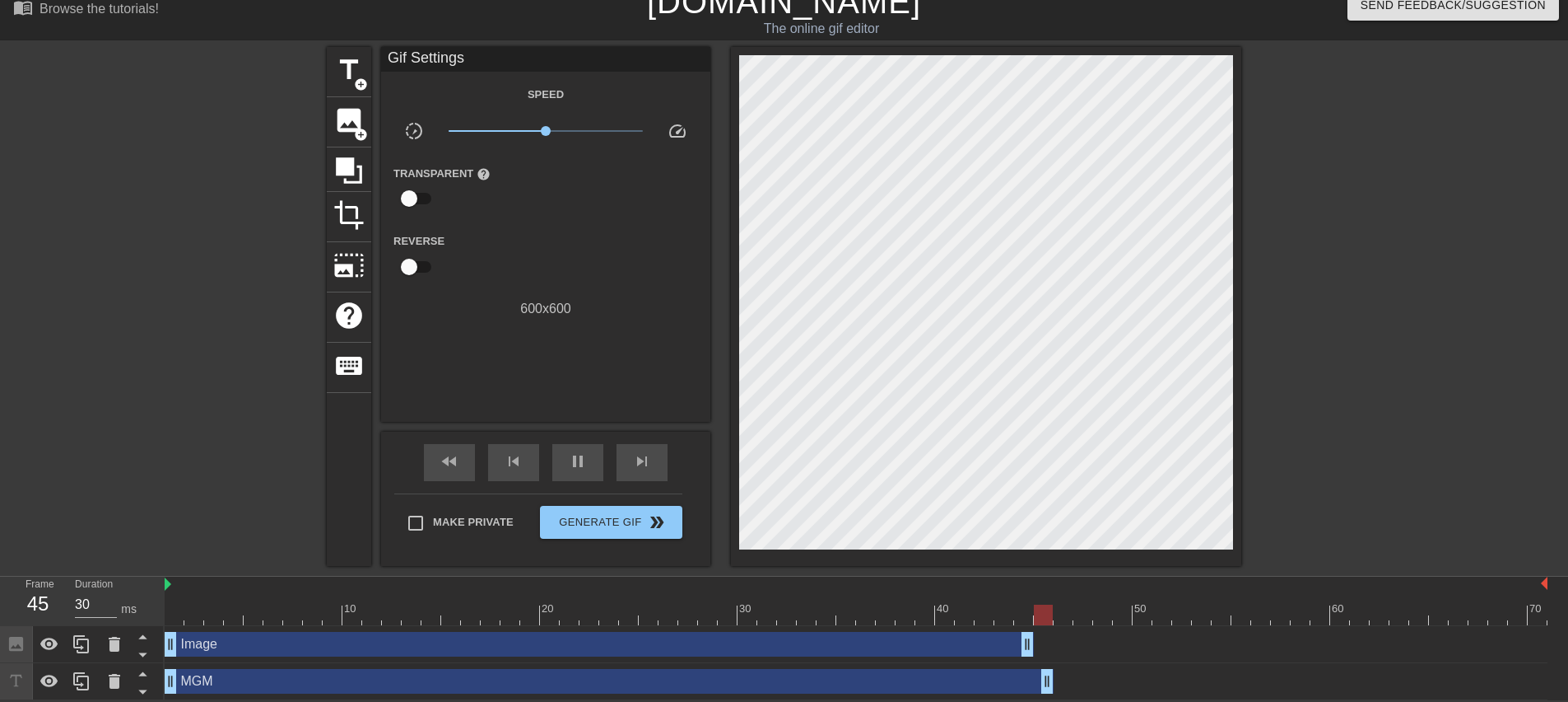
drag, startPoint x: 1049, startPoint y: 638, endPoint x: 1032, endPoint y: 641, distance: 17.3
drag, startPoint x: 1047, startPoint y: 686, endPoint x: 1029, endPoint y: 680, distance: 19.0
type input "30"
click at [421, 192] on input "checkbox" at bounding box center [408, 198] width 94 height 31
checkbox input "true"
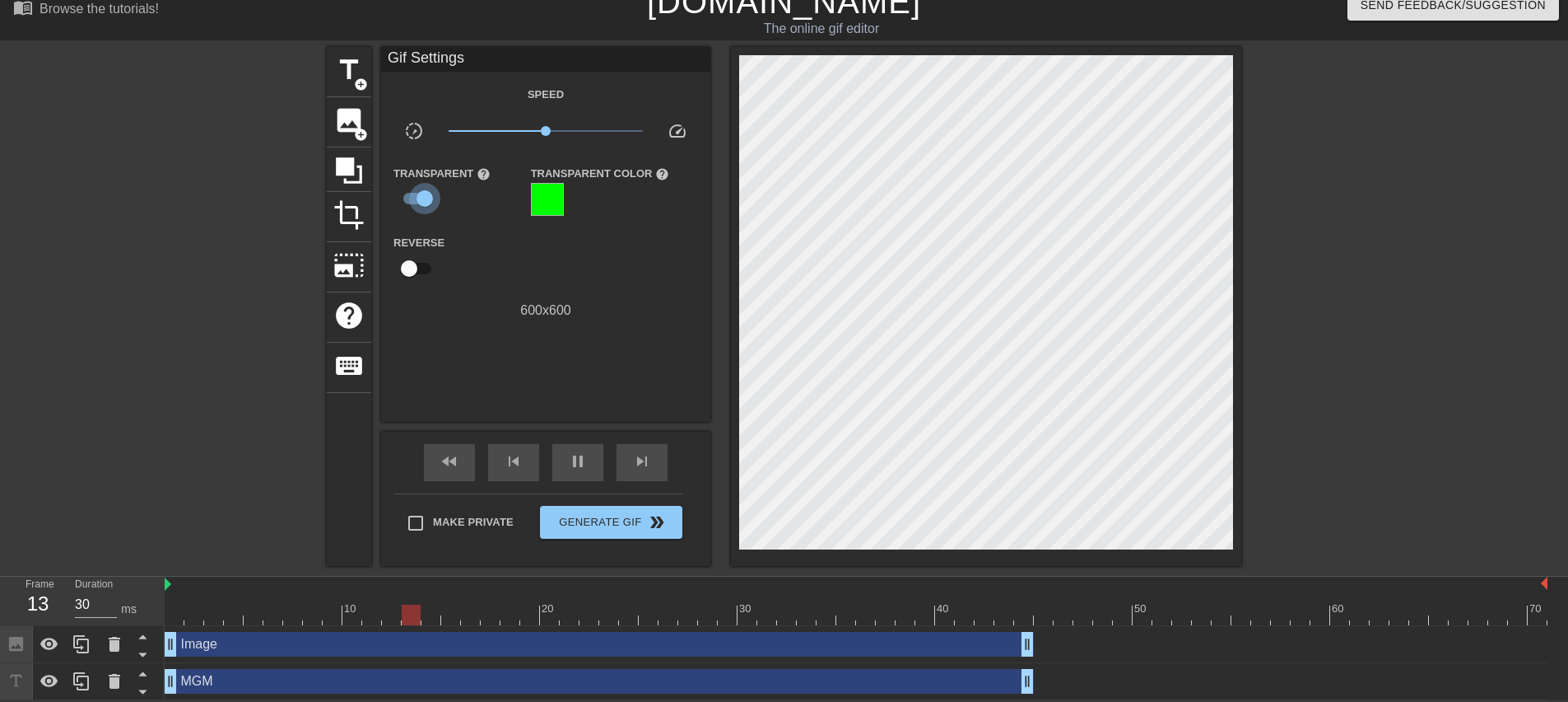
type input "40"
click at [425, 199] on input "checkbox" at bounding box center [424, 198] width 94 height 31
checkbox input "false"
type input "40"
click at [408, 270] on input "checkbox" at bounding box center [408, 267] width 94 height 31
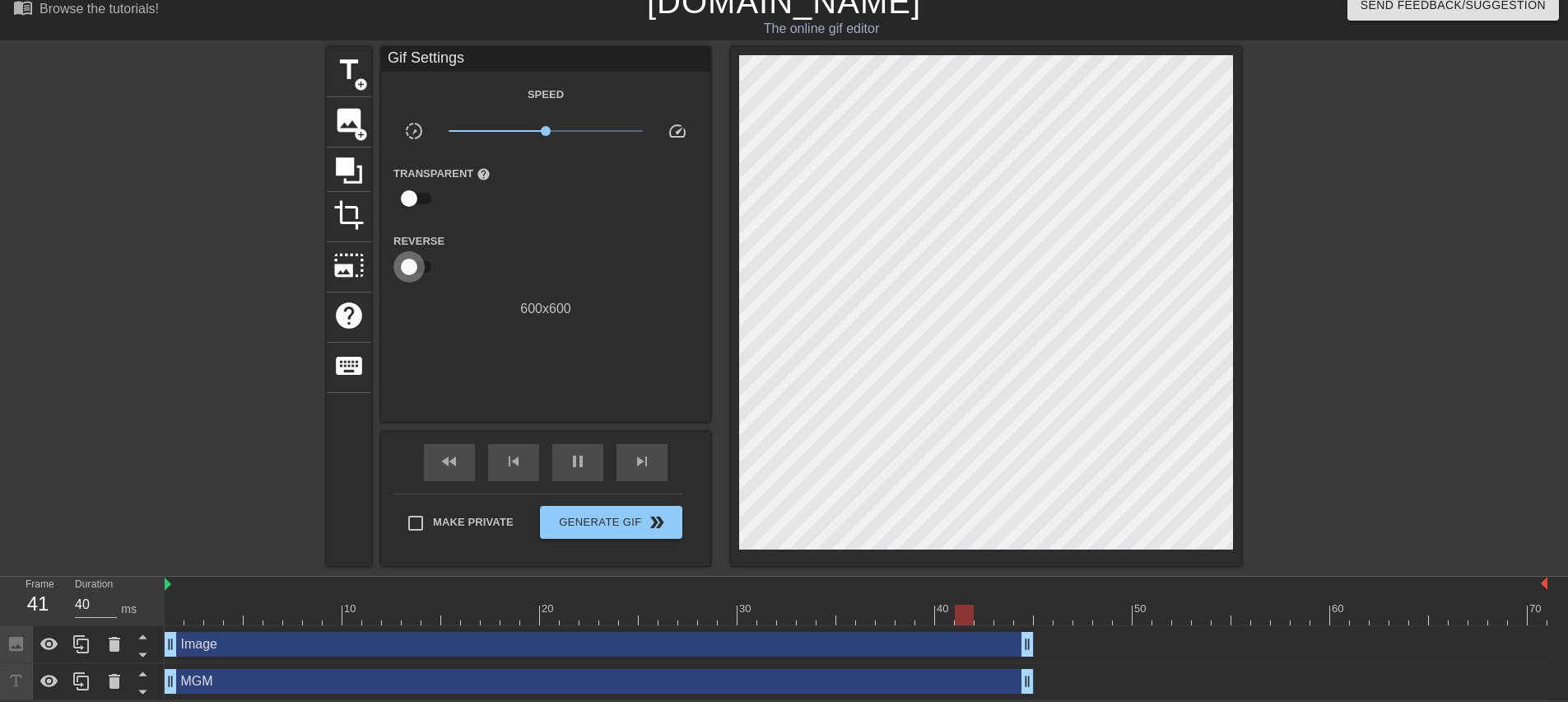
checkbox input "true"
type input "30"
click at [415, 259] on input "checkbox" at bounding box center [424, 267] width 94 height 31
checkbox input "false"
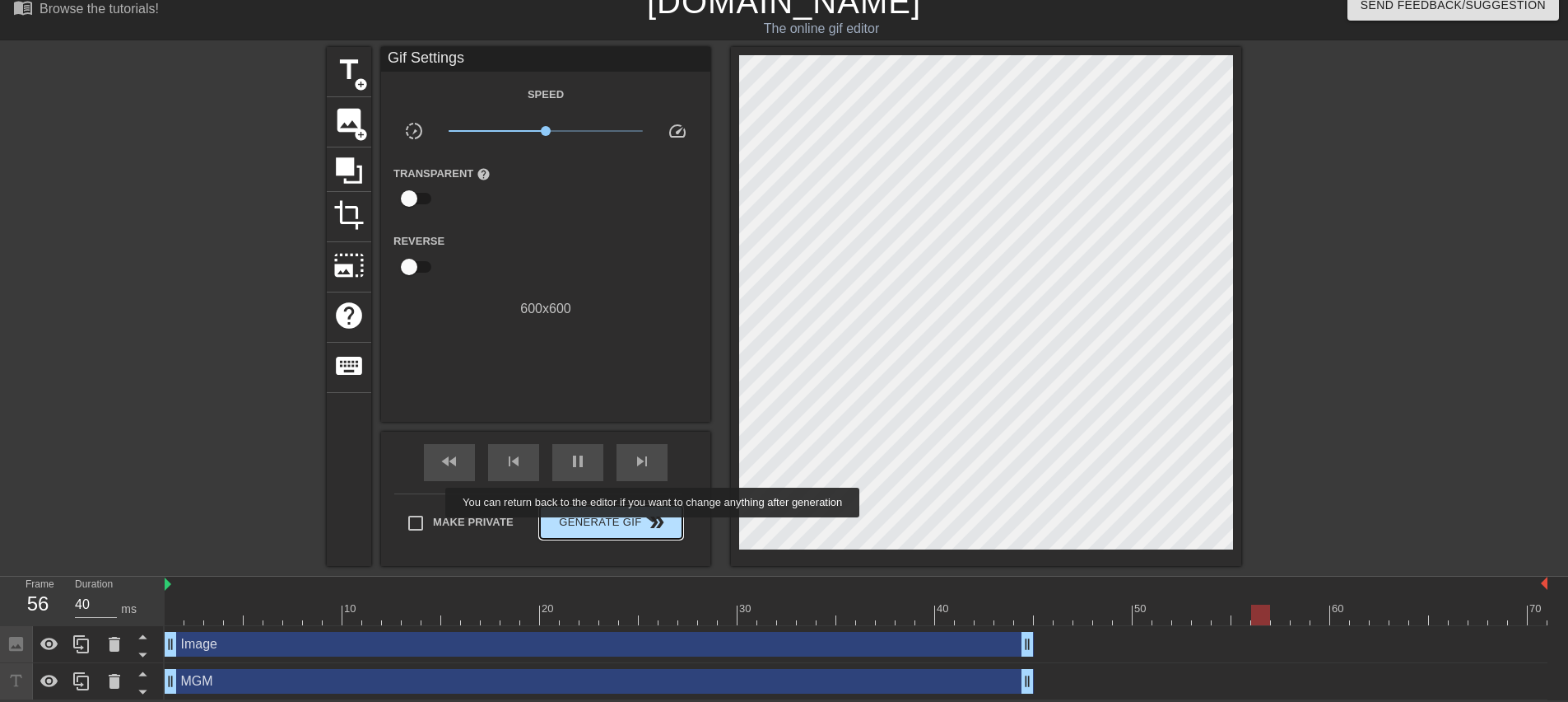
type input "30"
click at [654, 529] on span "double_arrow" at bounding box center [657, 522] width 20 height 20
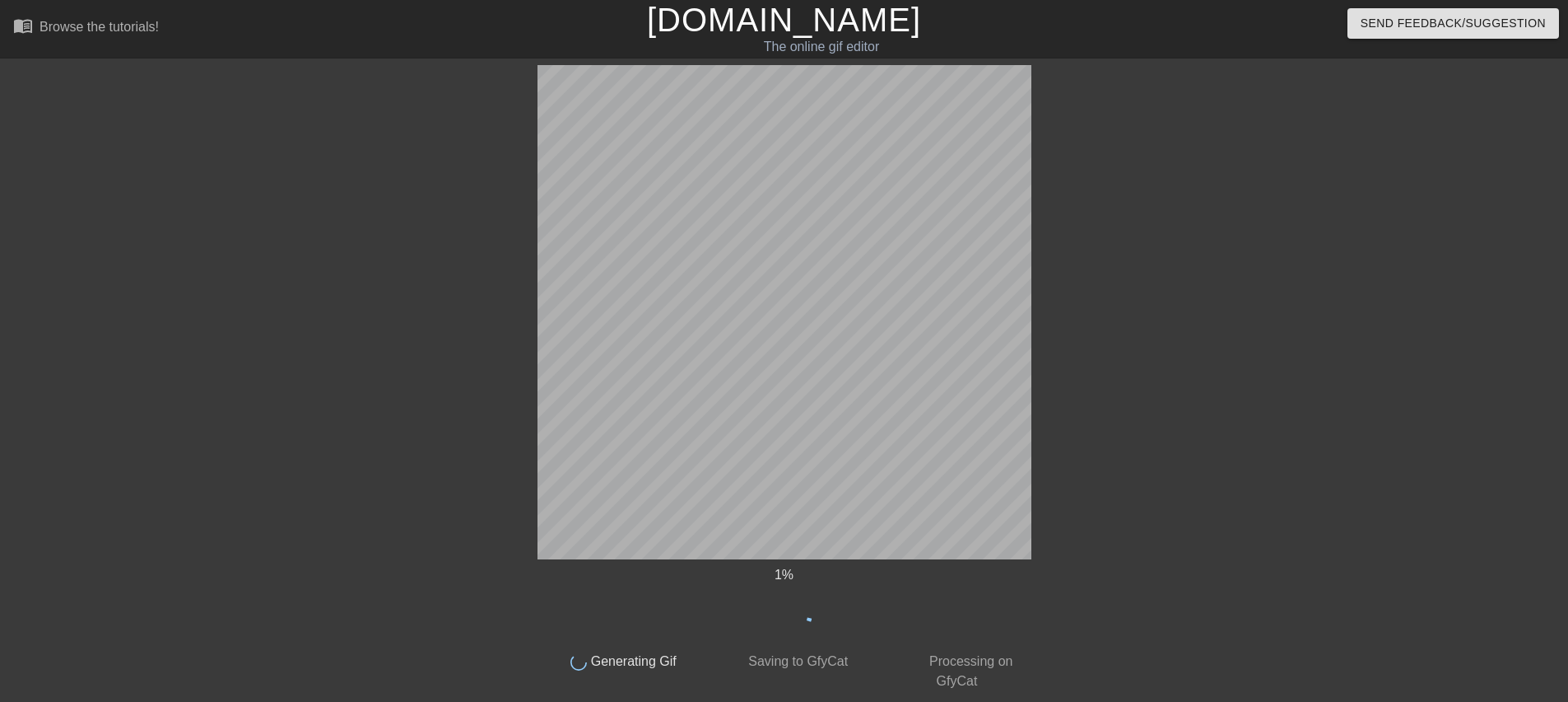
scroll to position [0, 0]
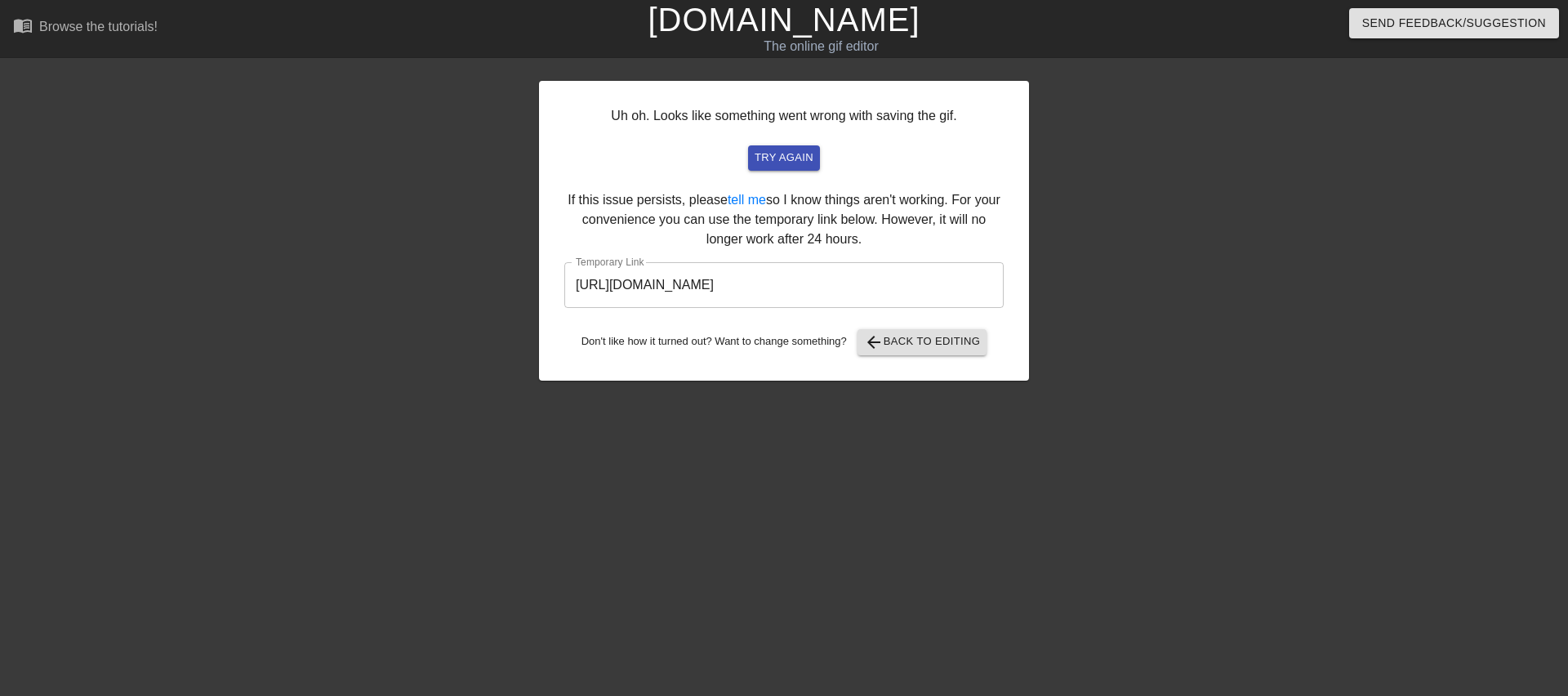
click at [926, 288] on input "[URL][DOMAIN_NAME]" at bounding box center [784, 285] width 440 height 46
drag, startPoint x: 924, startPoint y: 287, endPoint x: 903, endPoint y: 285, distance: 21.1
click at [903, 285] on input "[URL][DOMAIN_NAME]" at bounding box center [784, 285] width 440 height 46
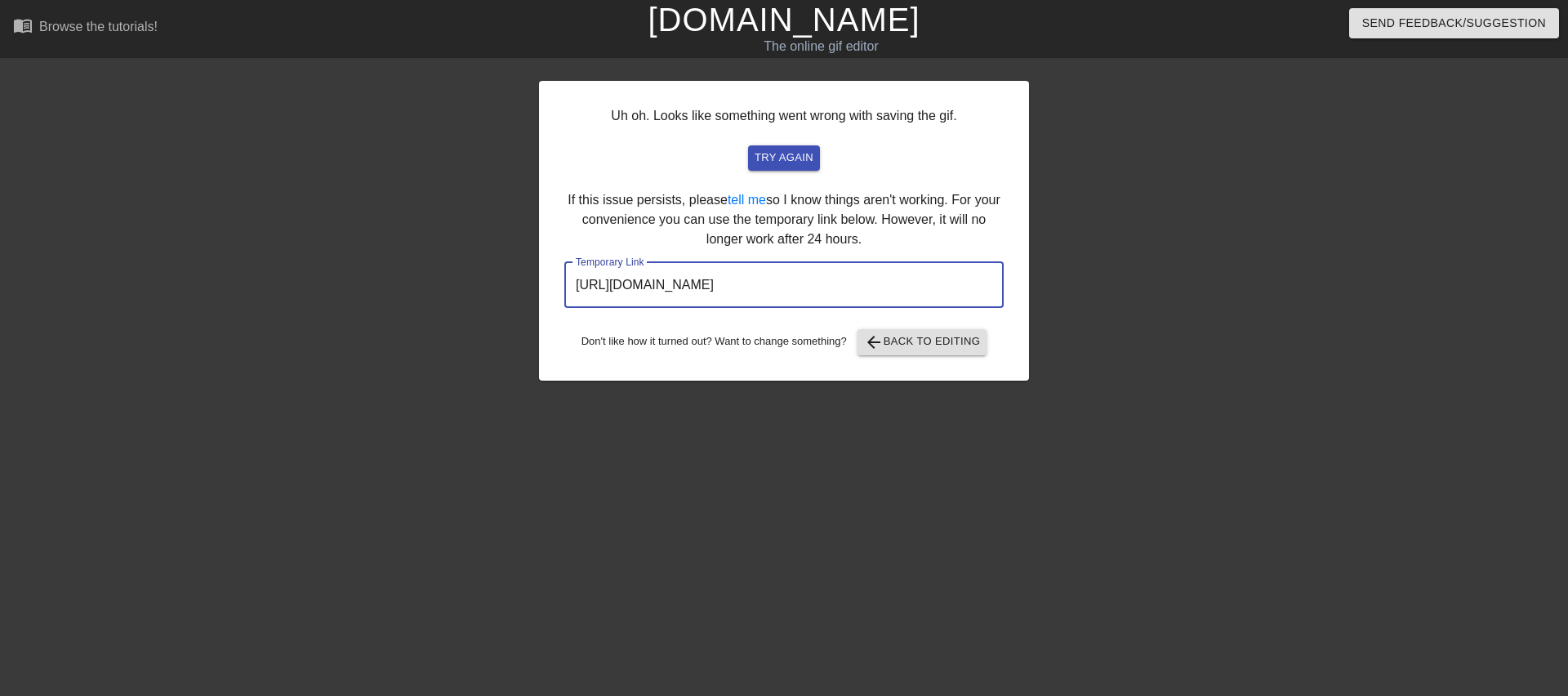
click at [903, 285] on input "[URL][DOMAIN_NAME]" at bounding box center [784, 285] width 440 height 46
click at [884, 344] on span "arrow_back Back to Editing" at bounding box center [922, 342] width 117 height 19
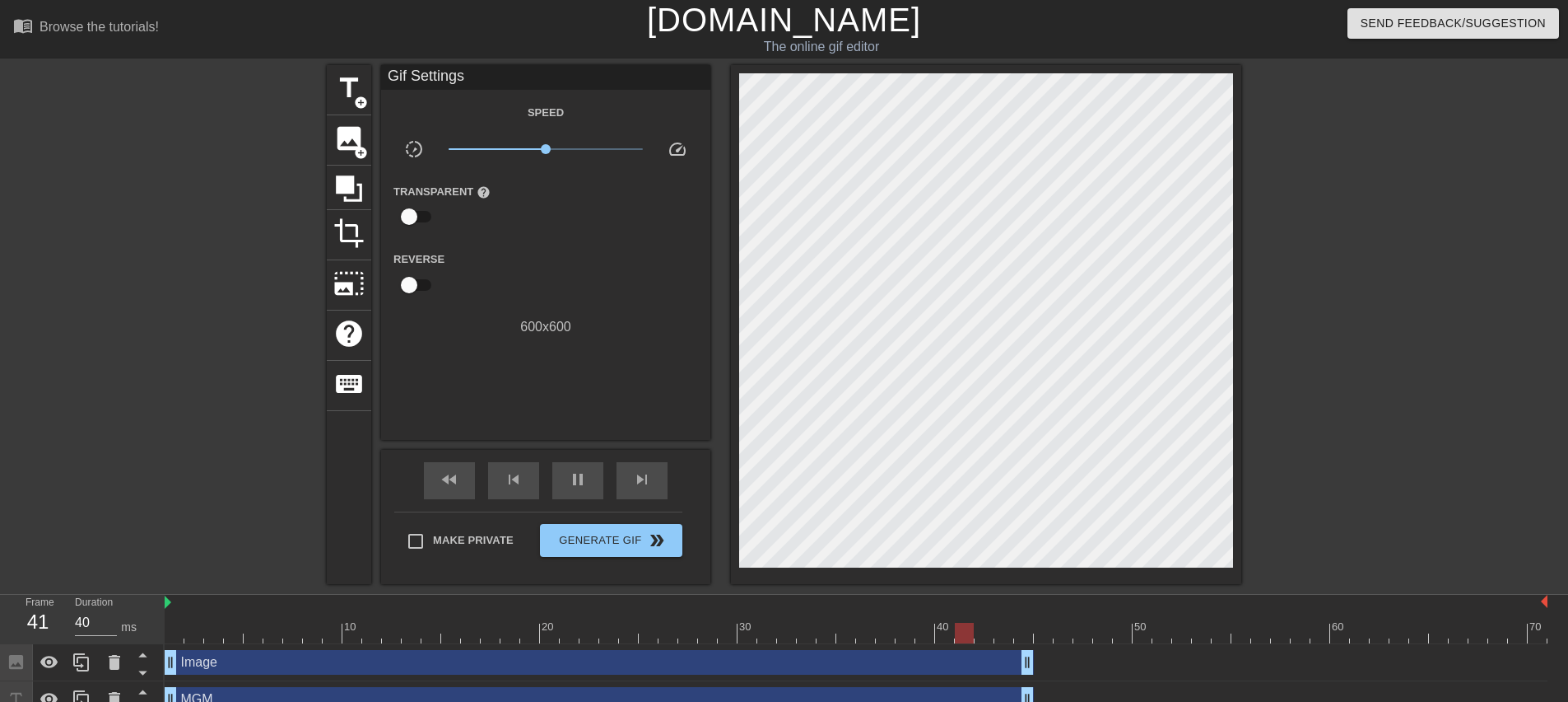
type input "30"
